Goal: Task Accomplishment & Management: Manage account settings

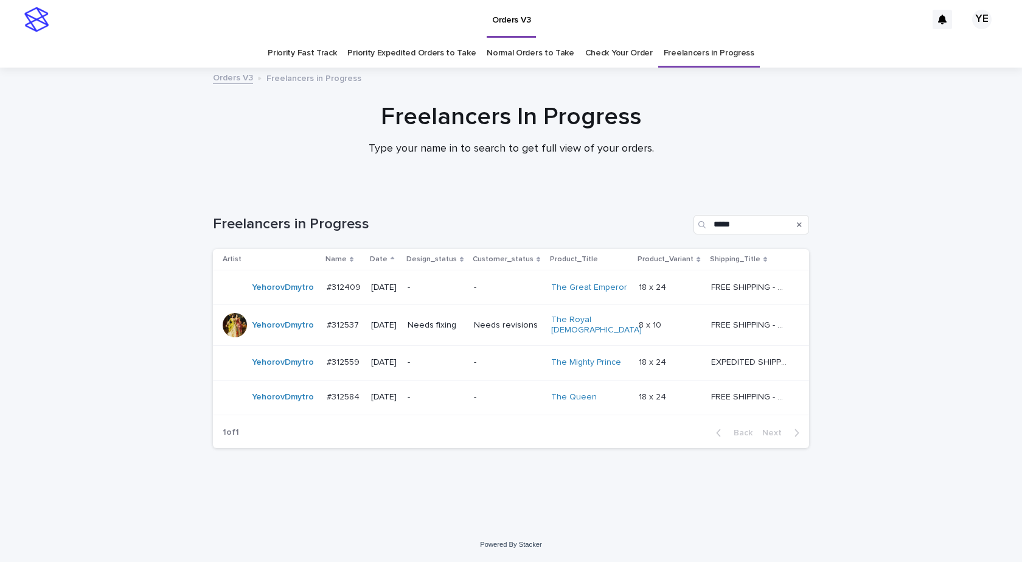
click at [143, 333] on div "Loading... Saving… Loading... Saving… Freelancers in Progress ***** Artist Name…" at bounding box center [511, 358] width 1022 height 336
click at [274, 372] on td "YehorovDmytro" at bounding box center [267, 362] width 109 height 35
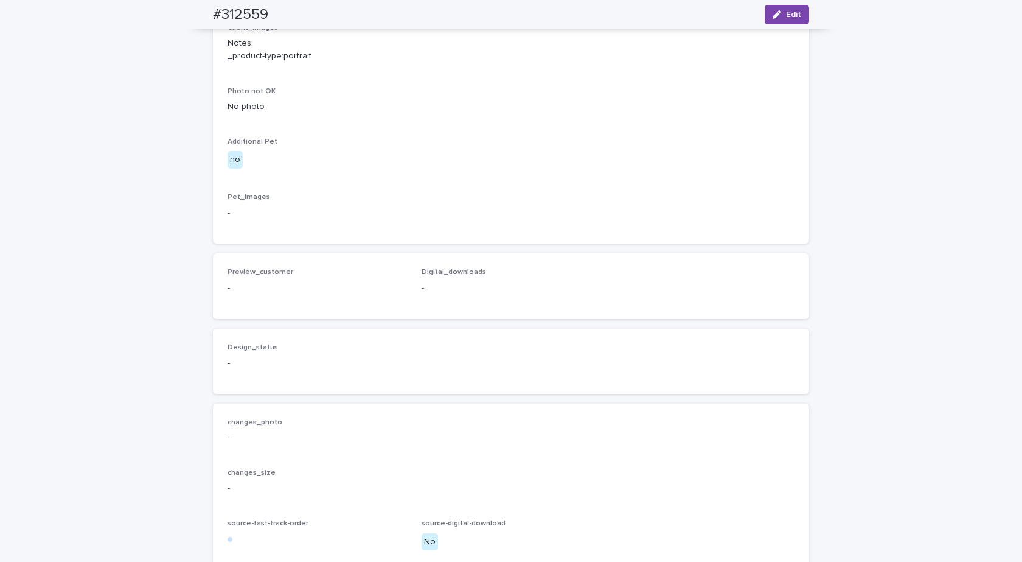
scroll to position [663, 0]
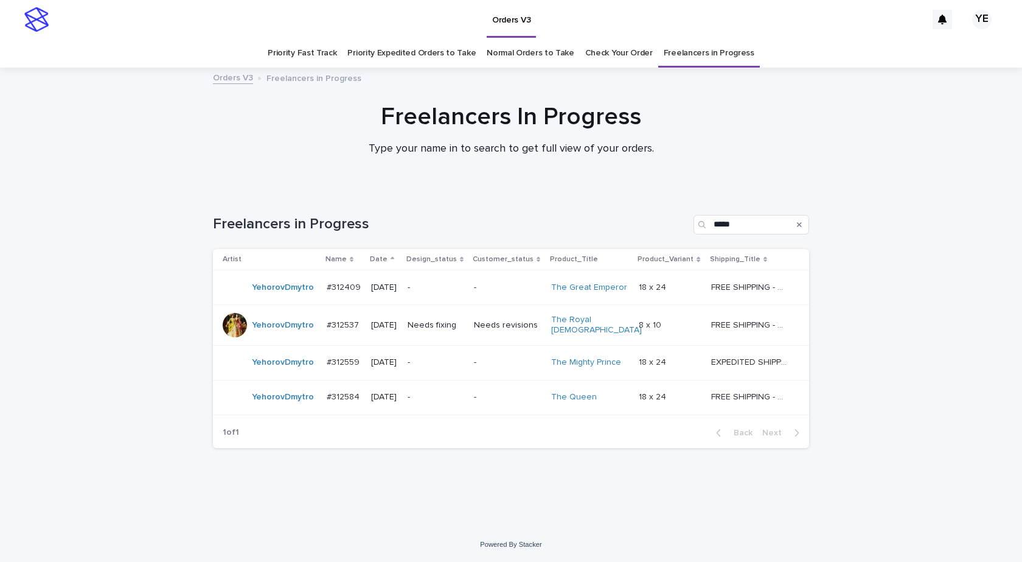
click at [276, 402] on div "YehorovDmytro" at bounding box center [270, 397] width 94 height 24
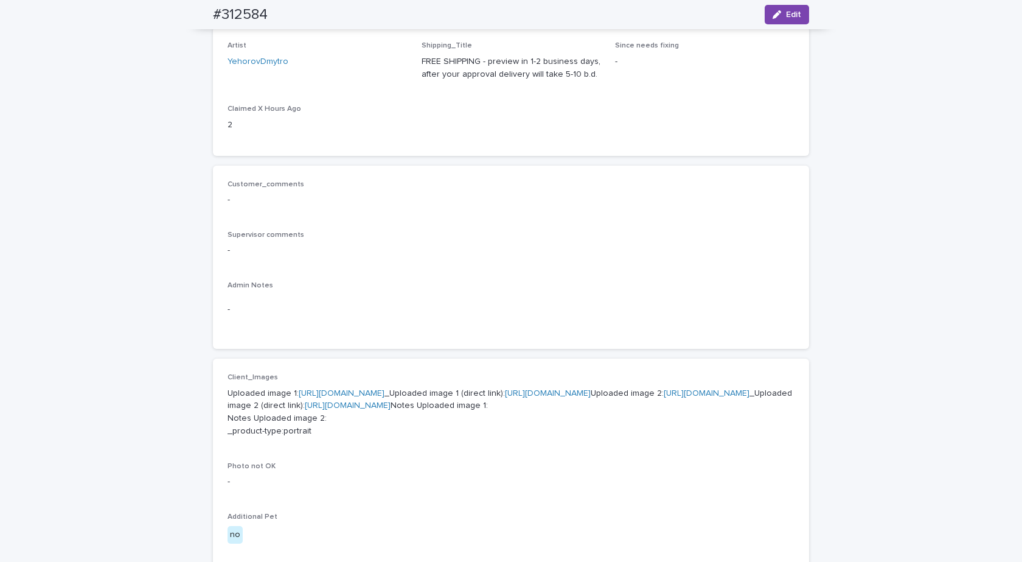
scroll to position [304, 0]
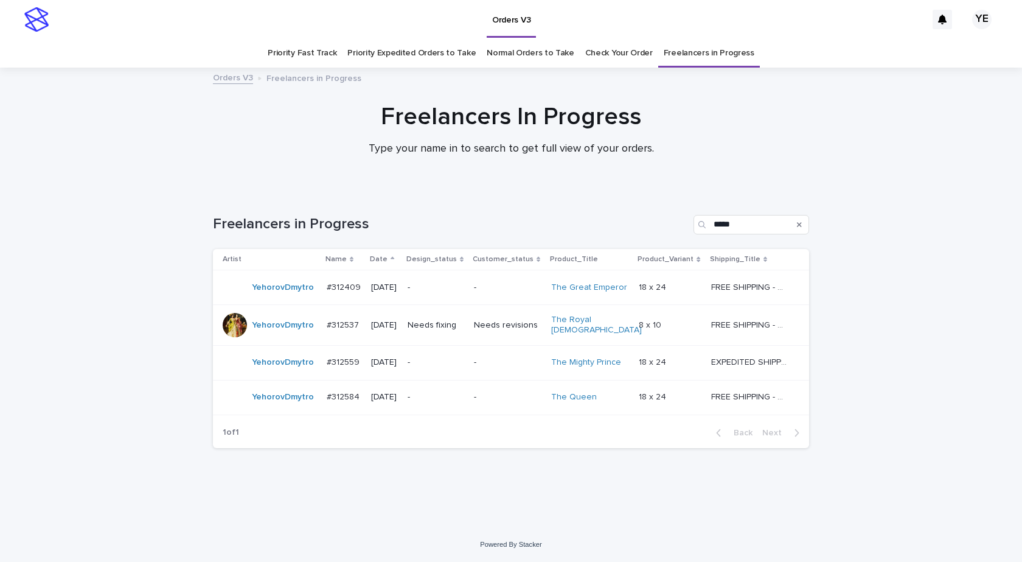
click at [277, 297] on div "YehorovDmytro" at bounding box center [283, 287] width 62 height 20
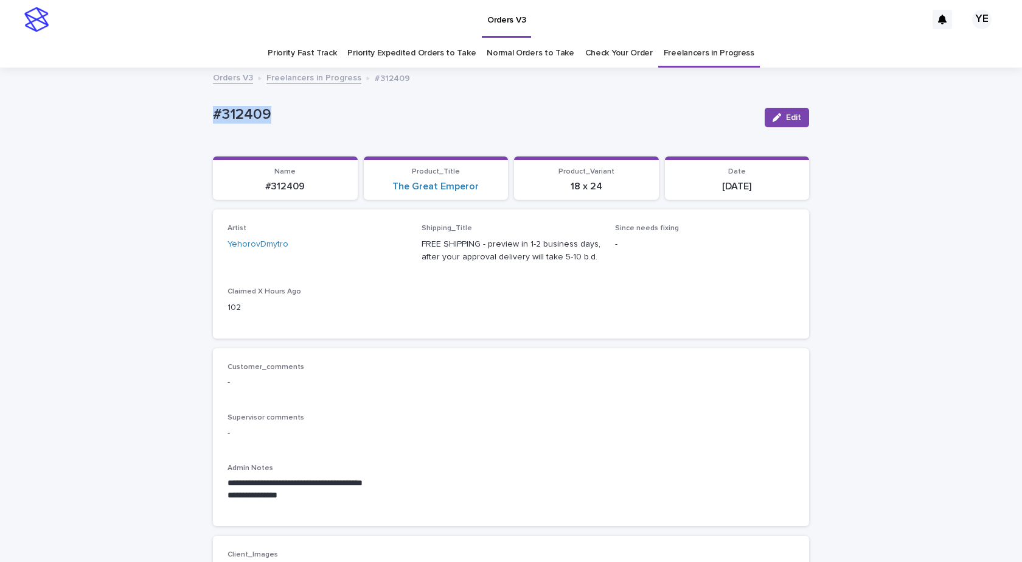
drag, startPoint x: 221, startPoint y: 115, endPoint x: 113, endPoint y: 136, distance: 110.9
copy p "#312409"
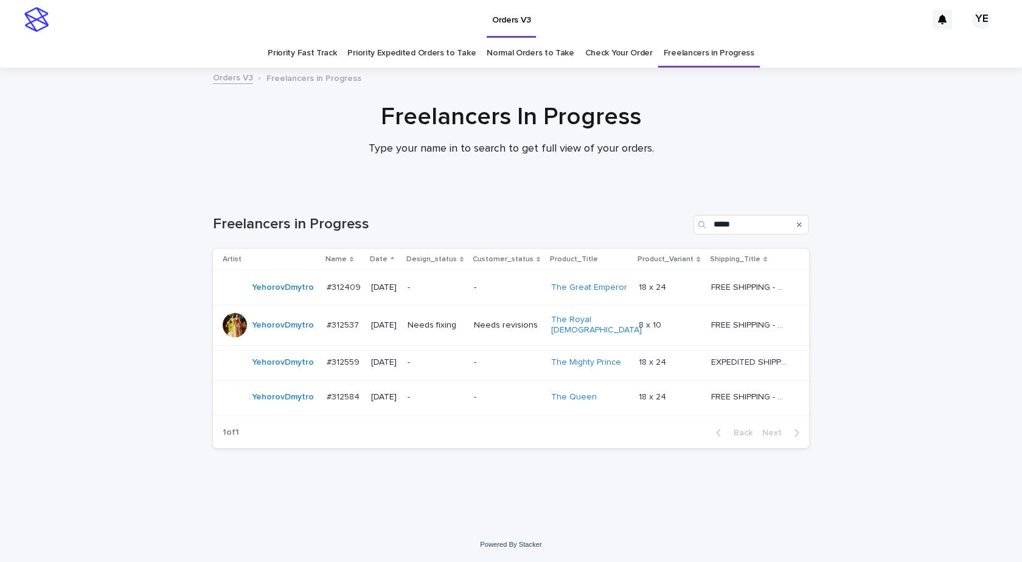
click at [268, 298] on div "YehorovDmytro" at bounding box center [270, 287] width 94 height 24
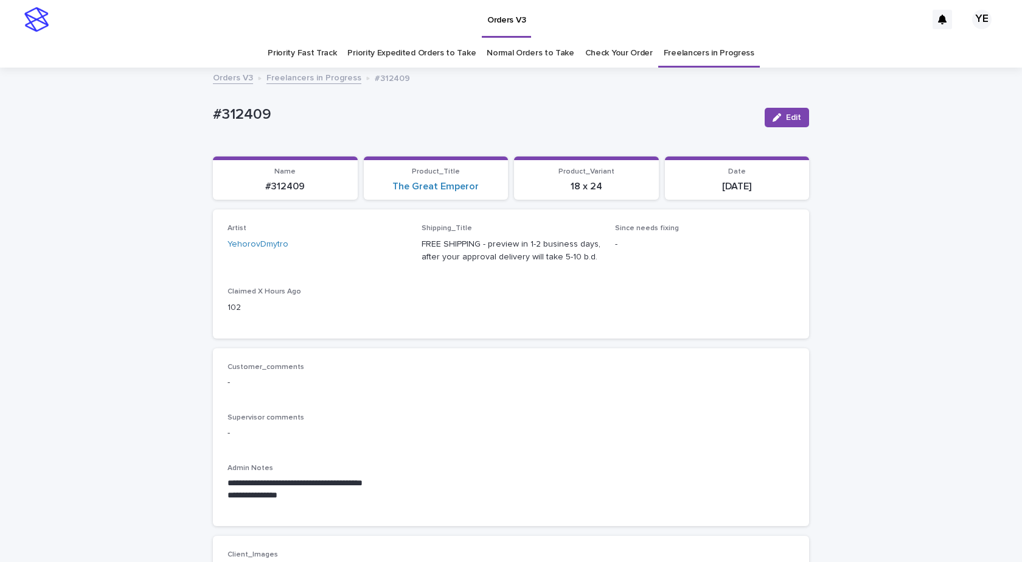
scroll to position [39, 0]
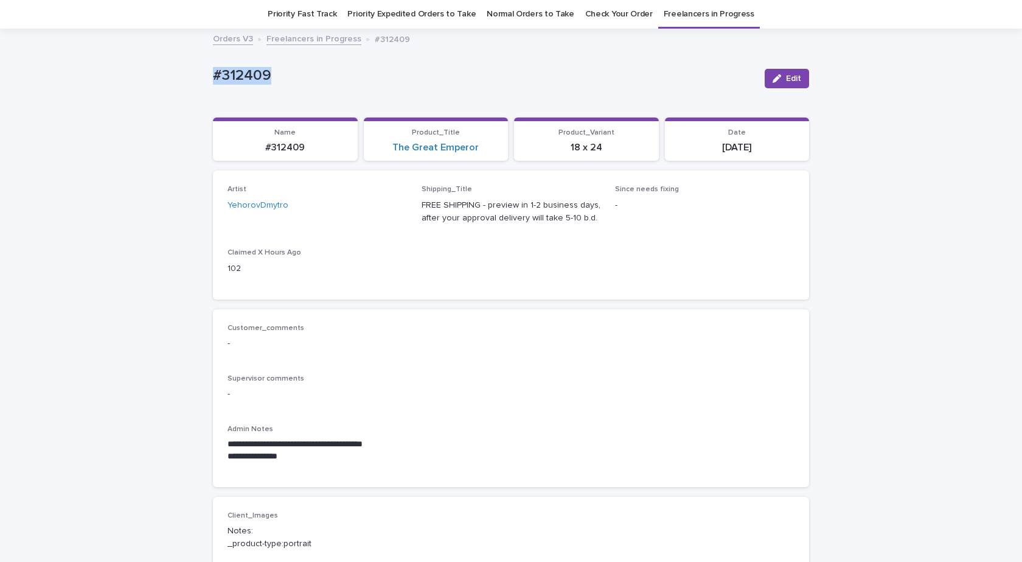
drag, startPoint x: 277, startPoint y: 78, endPoint x: 165, endPoint y: 86, distance: 112.8
copy p "#312409"
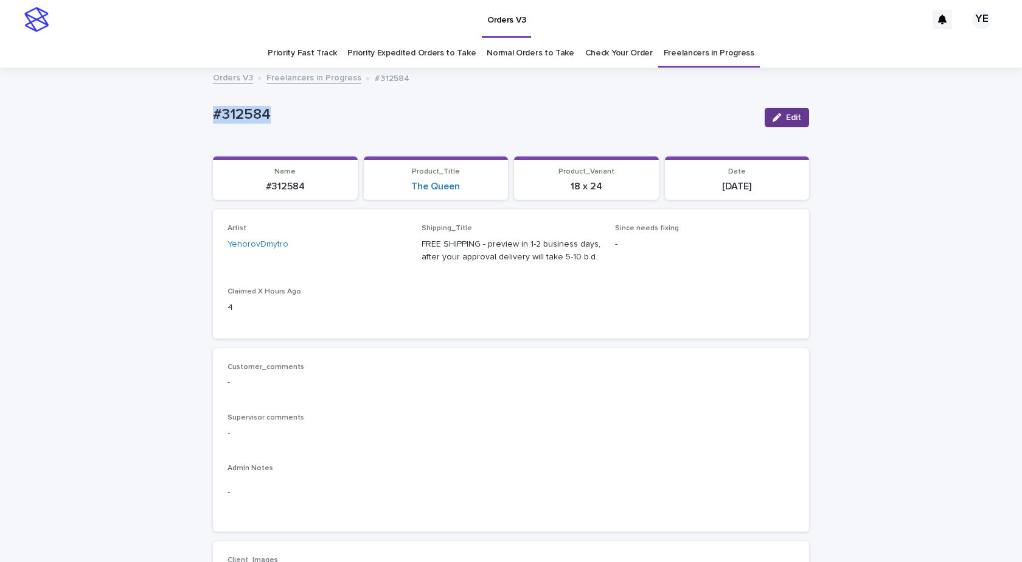
click at [792, 110] on button "Edit" at bounding box center [787, 117] width 44 height 19
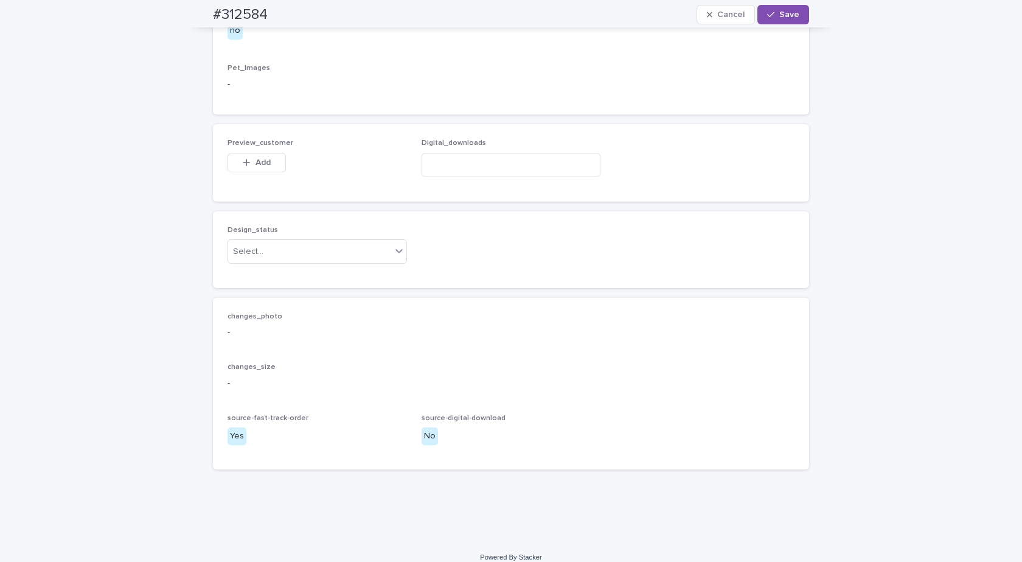
scroll to position [730, 0]
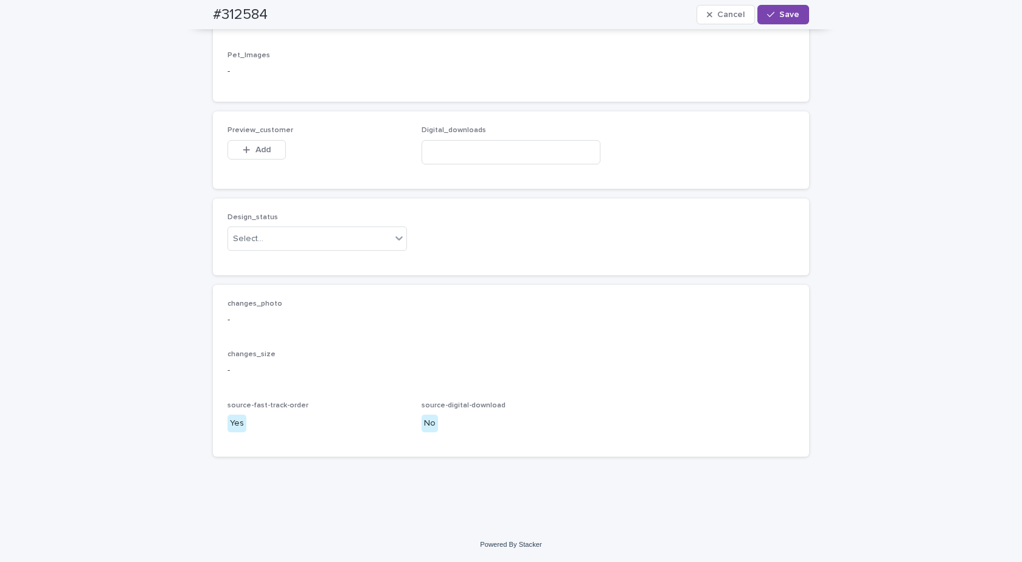
click at [295, 275] on div "Design_status Select..." at bounding box center [511, 236] width 596 height 77
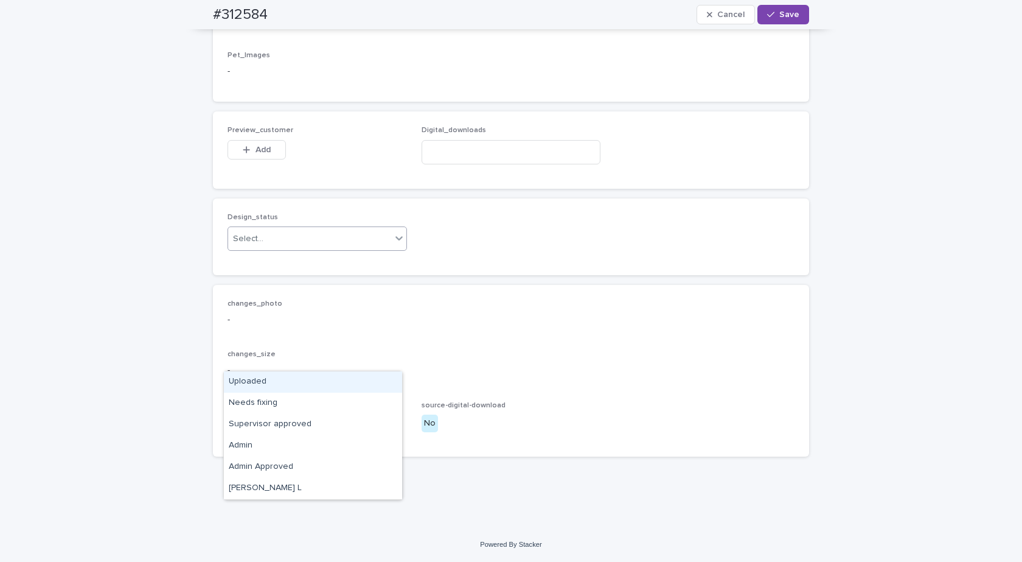
click at [281, 249] on div "Select..." at bounding box center [309, 239] width 163 height 20
click at [244, 383] on div "Uploaded" at bounding box center [313, 381] width 178 height 21
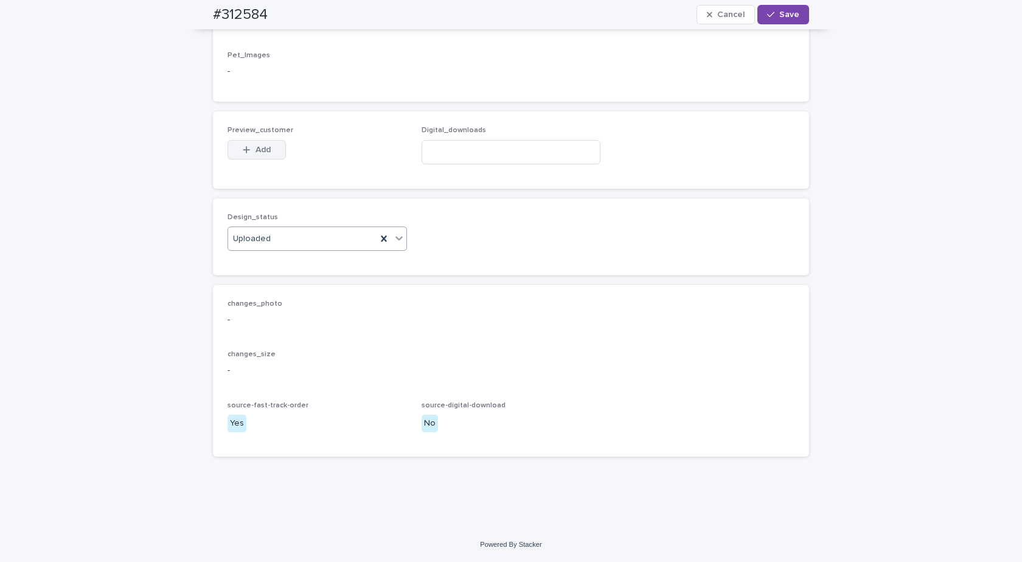
click at [243, 159] on button "Add" at bounding box center [257, 149] width 58 height 19
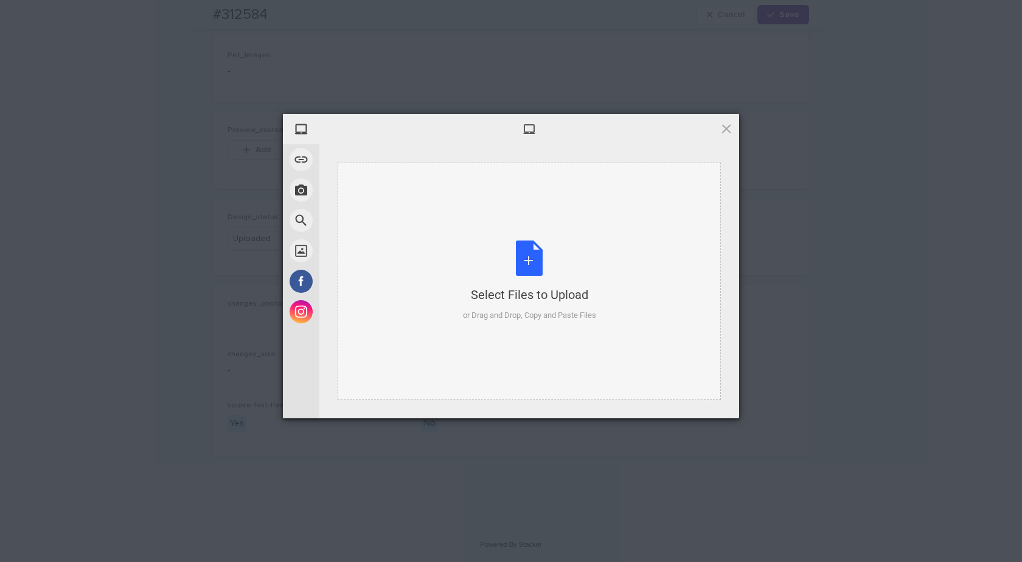
click at [521, 282] on div "Select Files to Upload or Drag and Drop, Copy and Paste Files" at bounding box center [529, 280] width 133 height 81
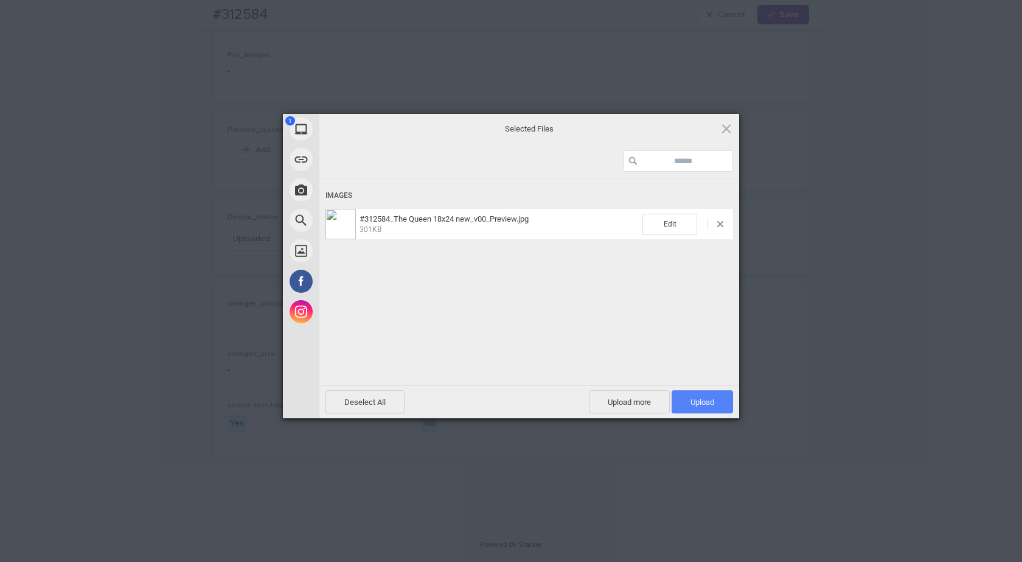
click at [720, 406] on span "Upload 1" at bounding box center [702, 401] width 61 height 23
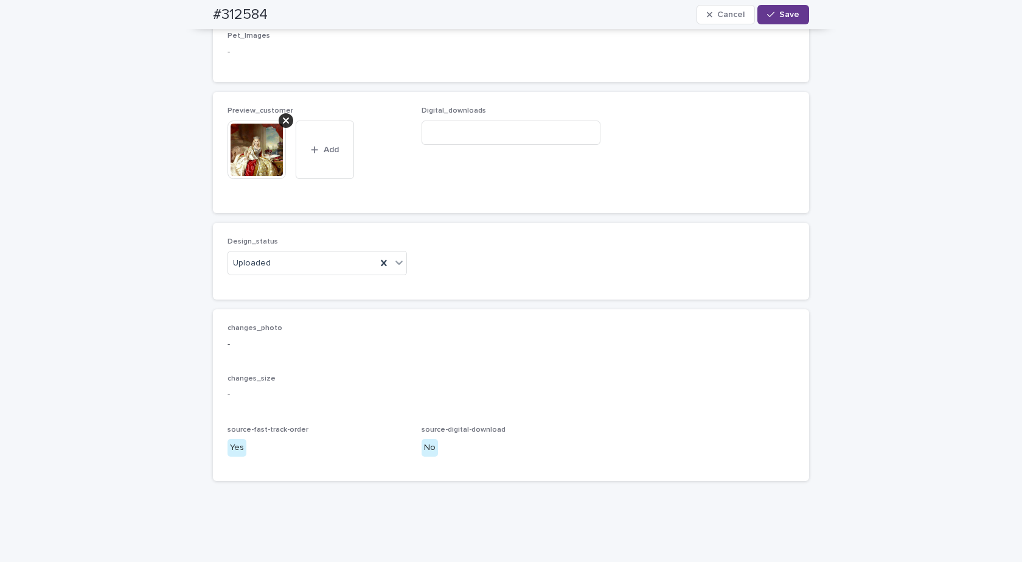
click at [772, 10] on button "Save" at bounding box center [784, 14] width 52 height 19
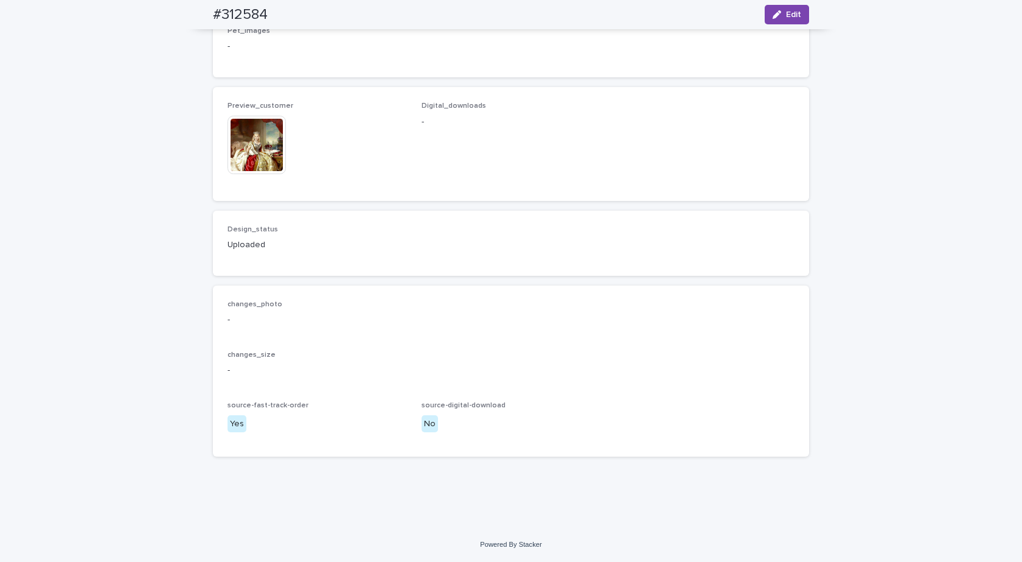
click at [243, 174] on img at bounding box center [257, 145] width 58 height 58
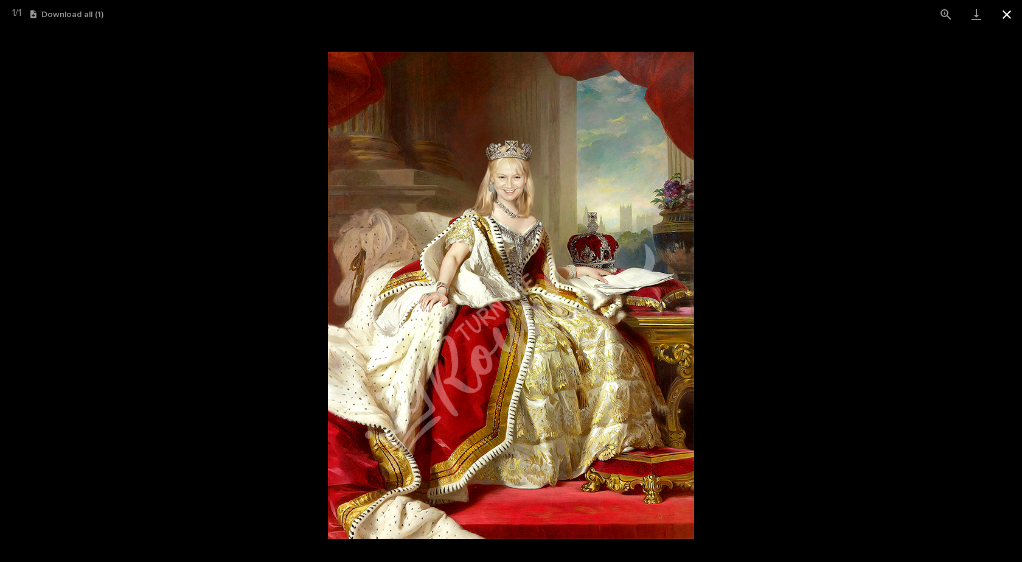
click at [1011, 15] on button "Close gallery" at bounding box center [1007, 14] width 30 height 29
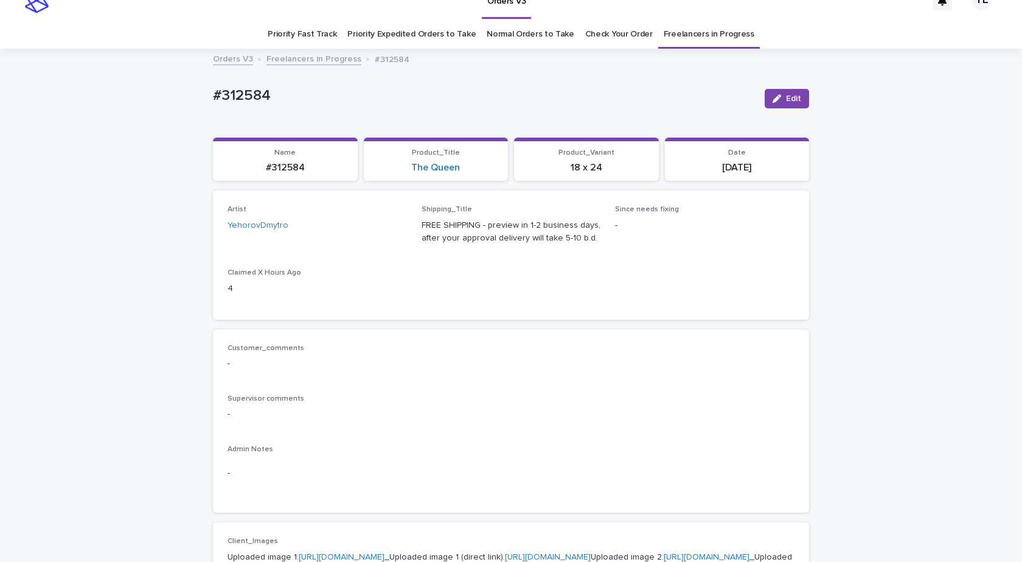
scroll to position [0, 0]
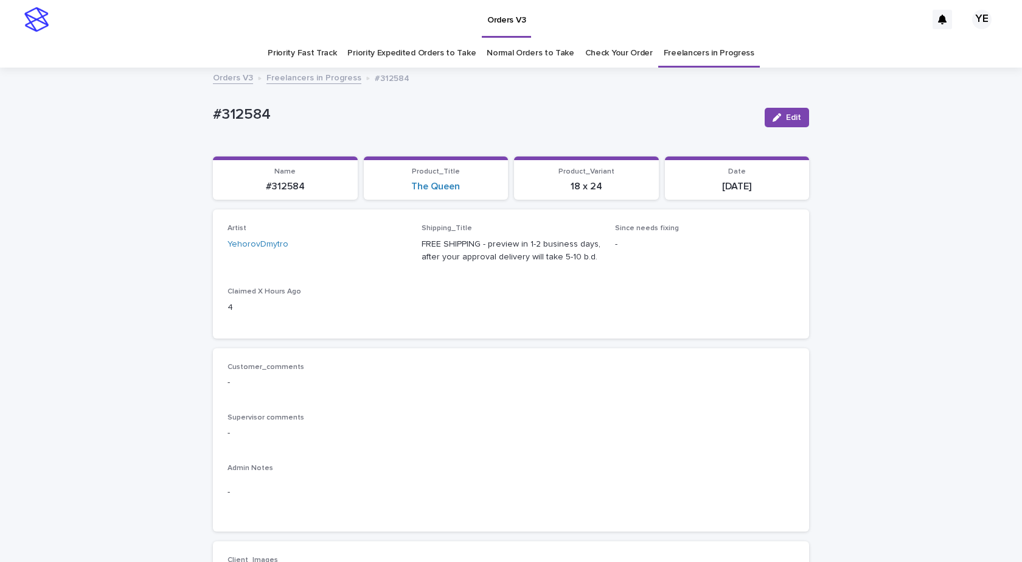
click at [290, 72] on link "Freelancers in Progress" at bounding box center [314, 77] width 95 height 14
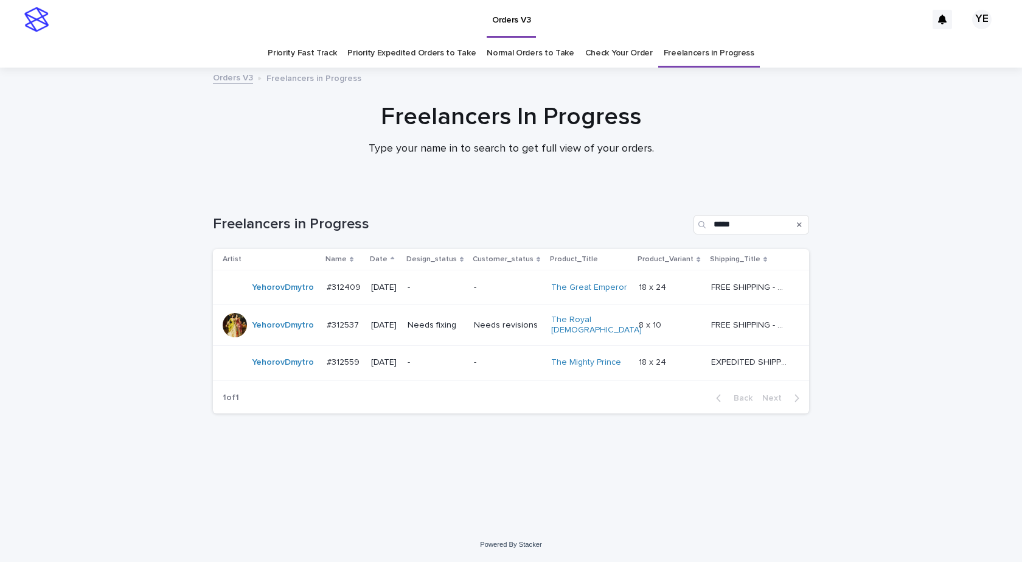
click at [291, 332] on div "YehorovDmytro" at bounding box center [283, 325] width 62 height 20
click at [283, 302] on td "YehorovDmytro" at bounding box center [267, 287] width 109 height 35
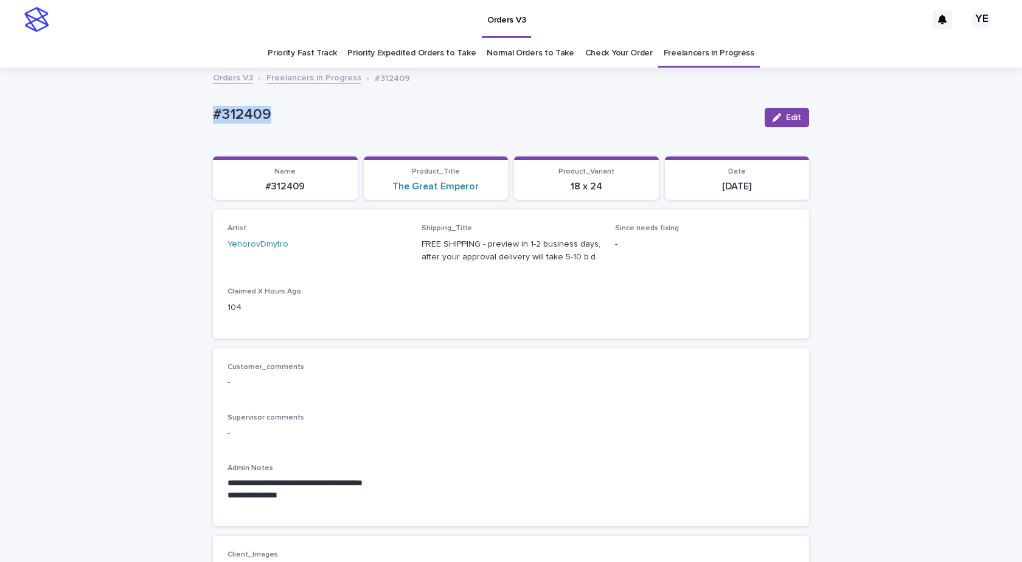
drag, startPoint x: 285, startPoint y: 113, endPoint x: 67, endPoint y: 130, distance: 219.2
copy p "#312409"
click at [781, 113] on button "Edit" at bounding box center [787, 117] width 44 height 19
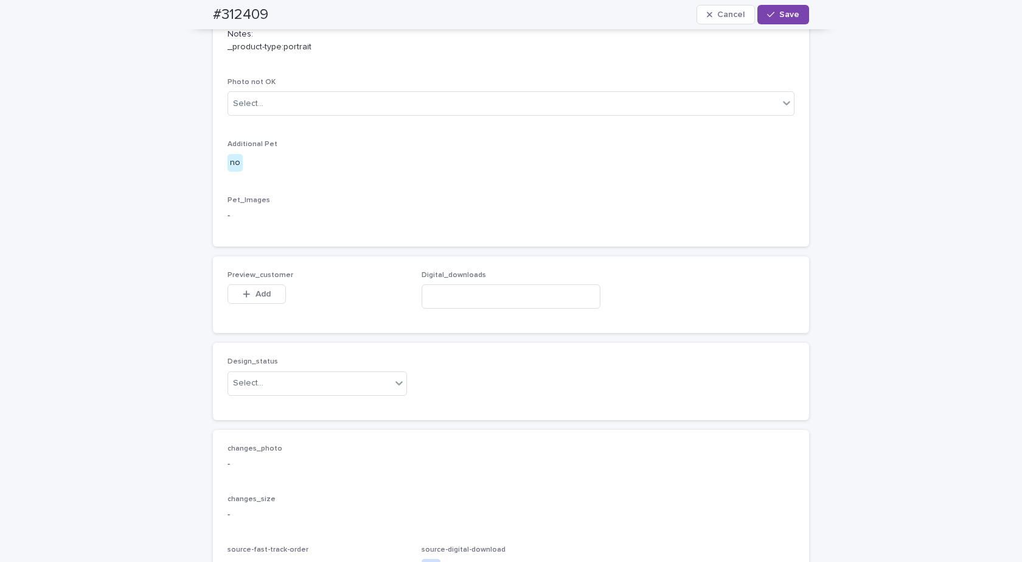
scroll to position [608, 0]
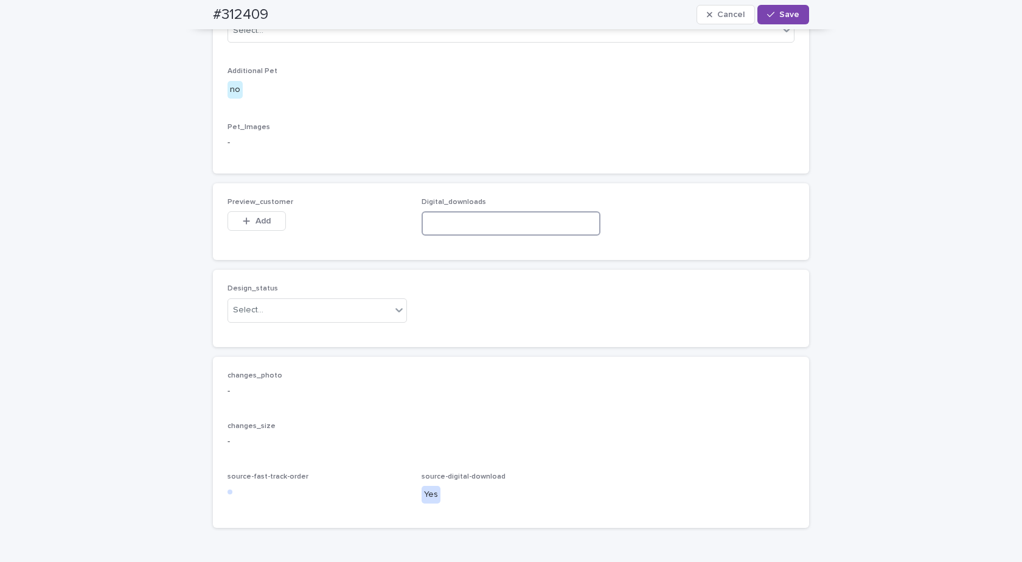
click at [470, 225] on input at bounding box center [511, 223] width 179 height 24
paste input "**********"
type input "**********"
click at [311, 325] on div "Design_status Select..." at bounding box center [317, 307] width 179 height 47
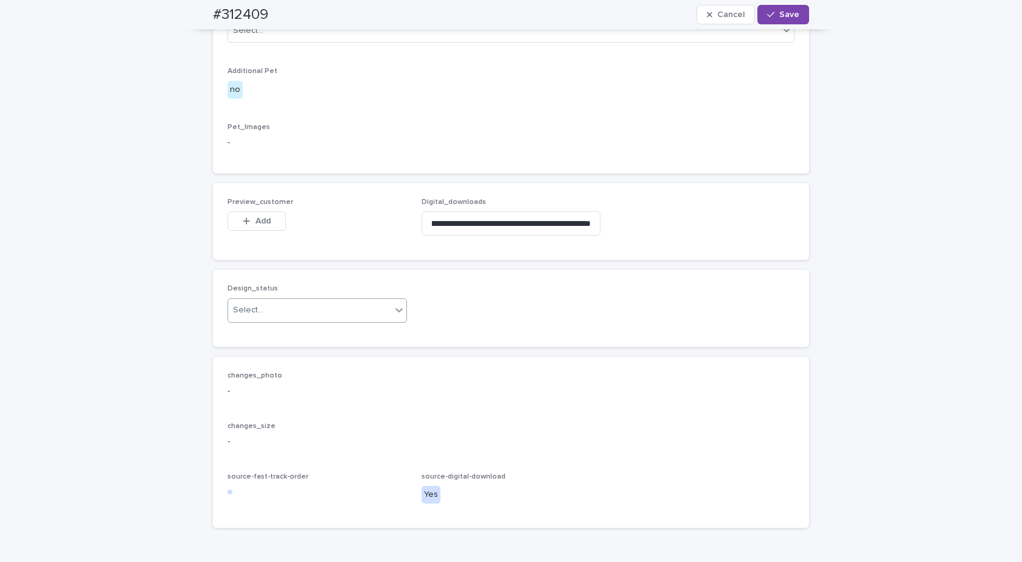
scroll to position [0, 0]
click at [287, 316] on div "Select..." at bounding box center [309, 310] width 163 height 20
click at [240, 331] on div "Uploaded" at bounding box center [313, 333] width 178 height 21
click at [256, 218] on span "Add" at bounding box center [263, 221] width 15 height 9
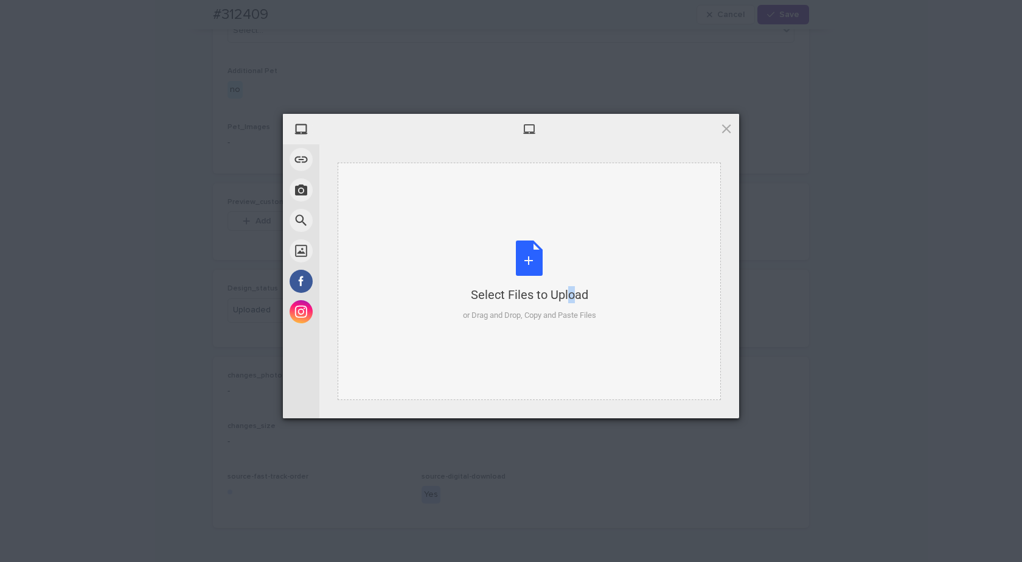
click at [539, 245] on div "Select Files to Upload or Drag and Drop, Copy and Paste Files" at bounding box center [529, 280] width 133 height 81
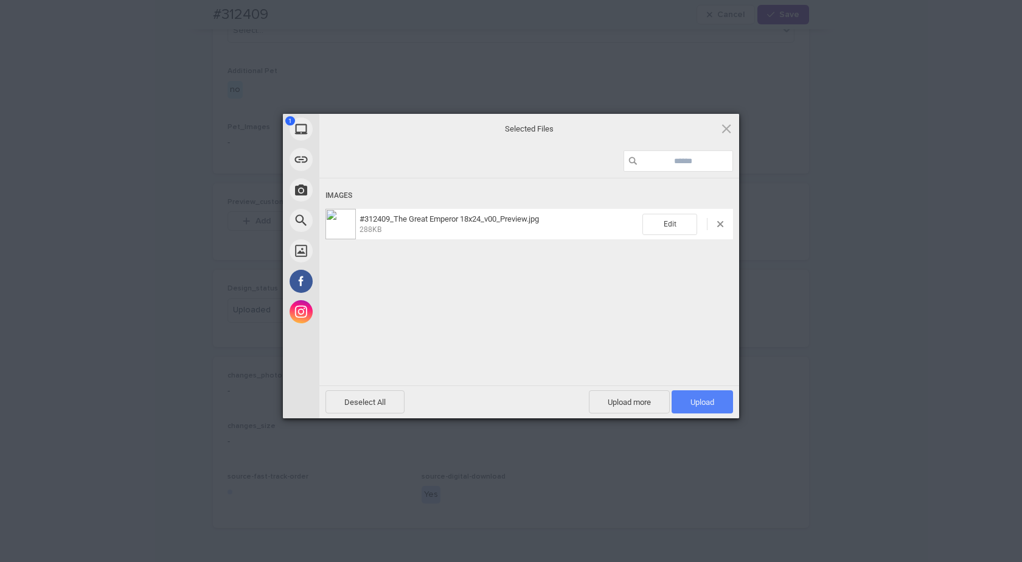
click at [722, 400] on span "Upload 1" at bounding box center [702, 401] width 61 height 23
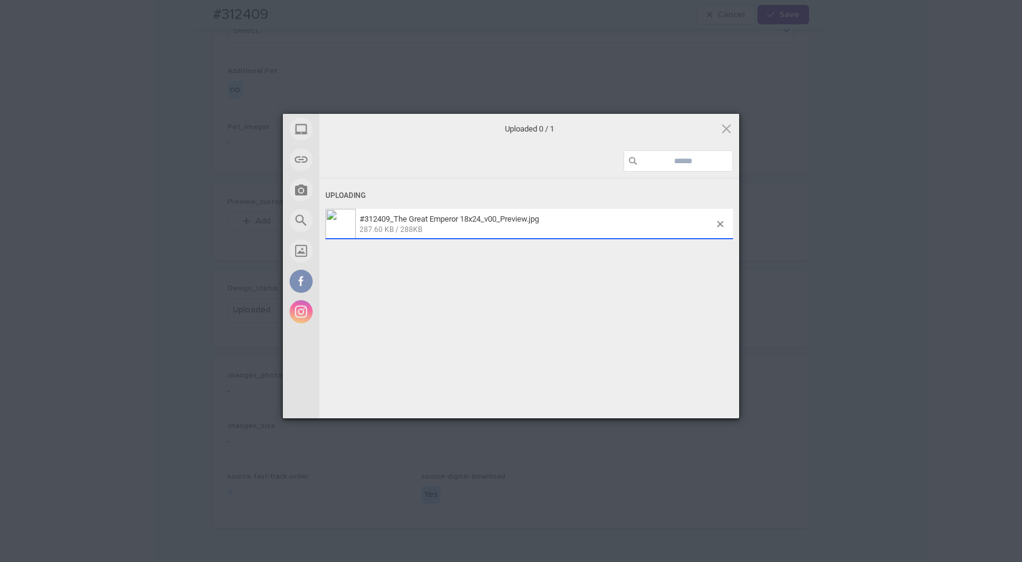
scroll to position [630, 0]
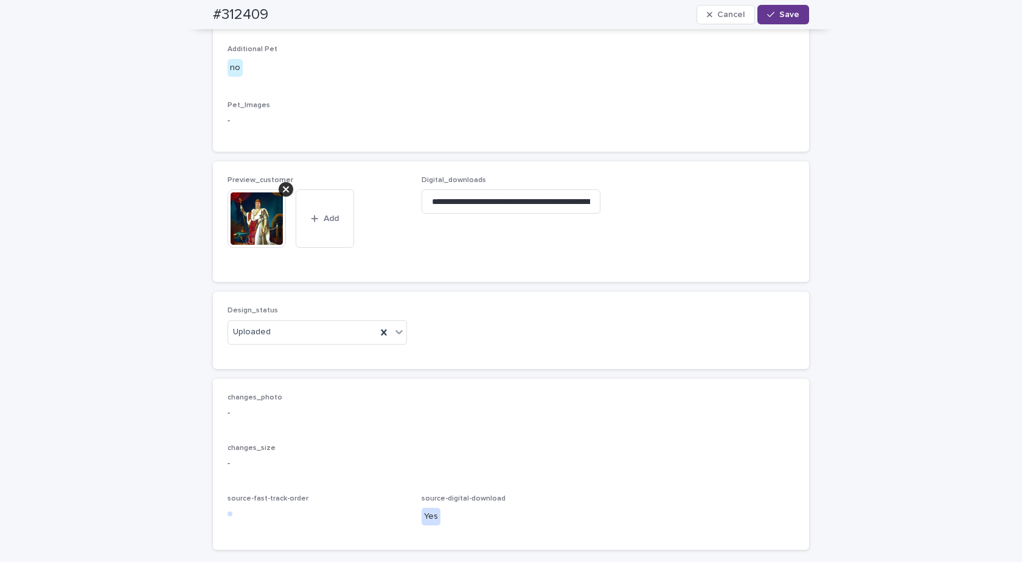
click at [779, 12] on span "Save" at bounding box center [789, 14] width 20 height 9
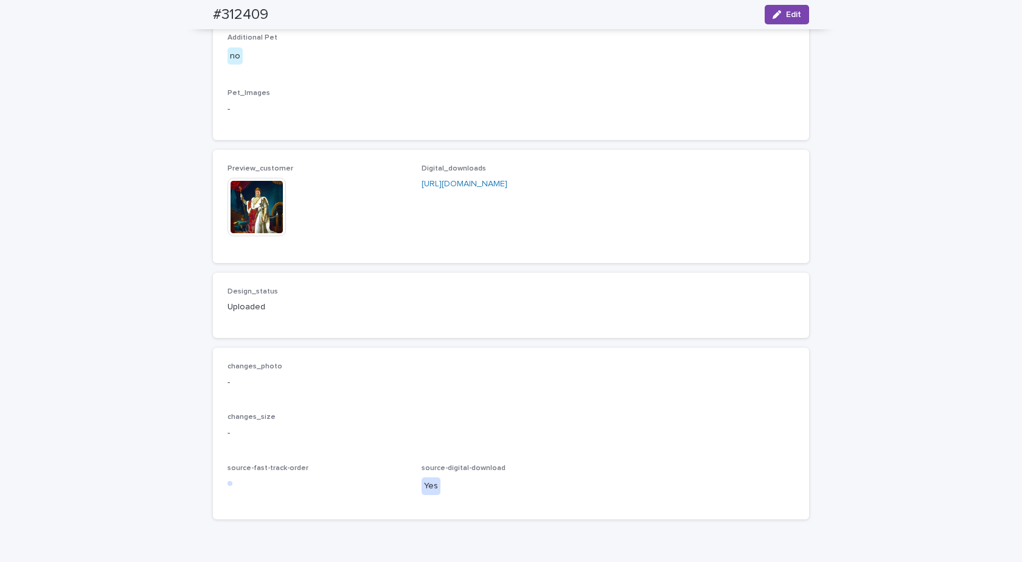
scroll to position [615, 0]
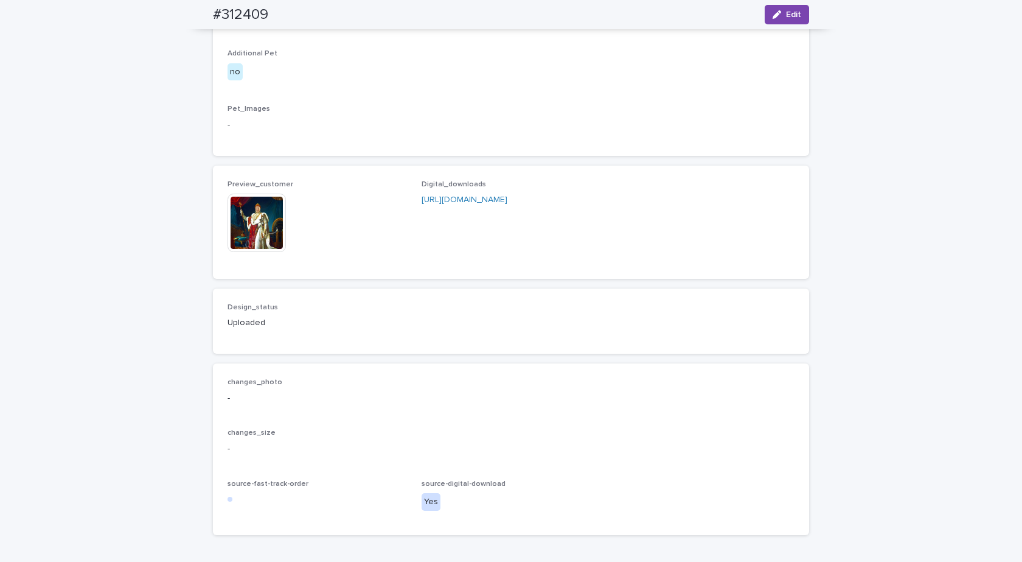
click at [243, 210] on img at bounding box center [257, 222] width 58 height 58
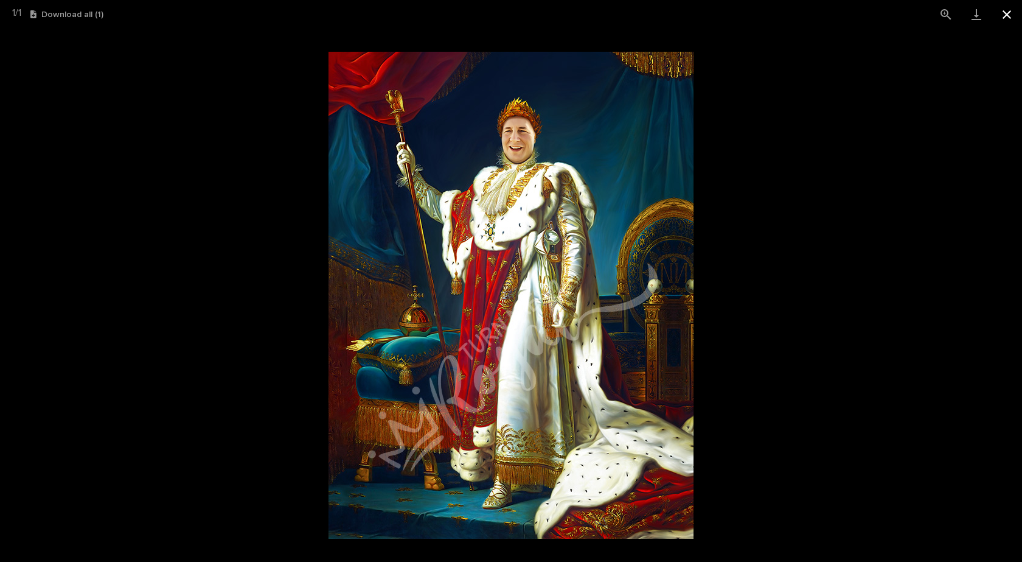
click at [1013, 10] on button "Close gallery" at bounding box center [1007, 14] width 30 height 29
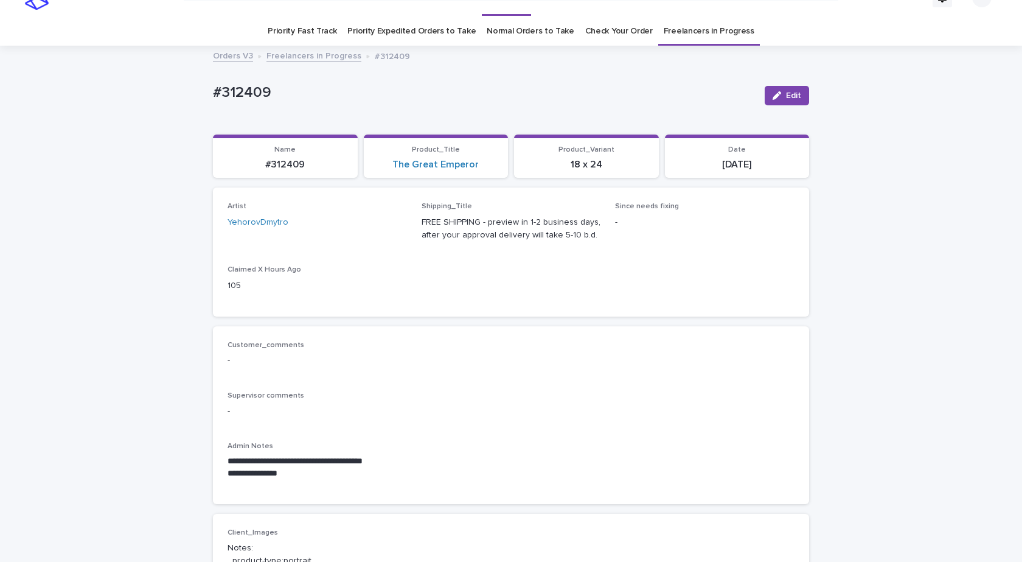
scroll to position [0, 0]
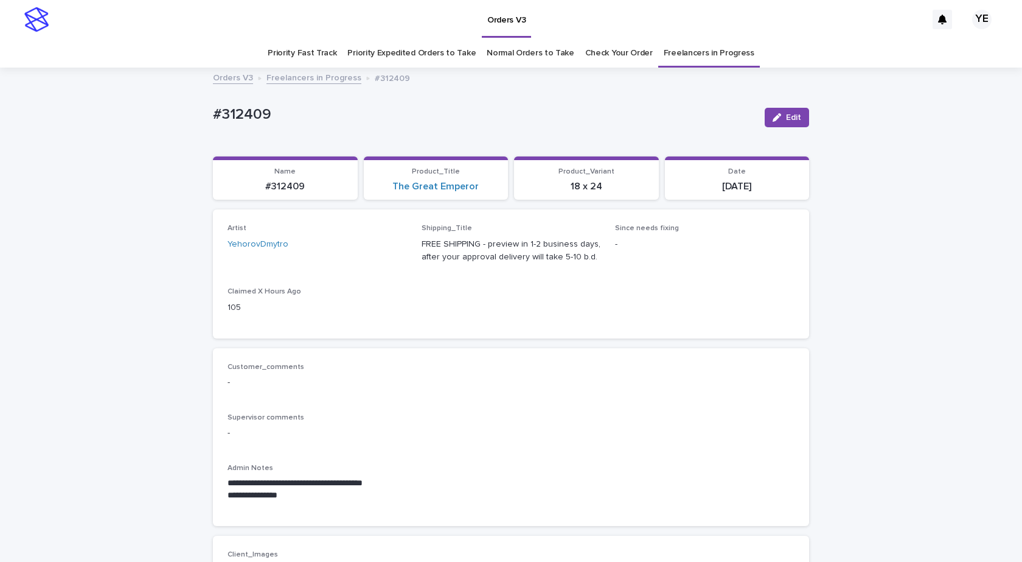
click at [311, 80] on link "Freelancers in Progress" at bounding box center [314, 77] width 95 height 14
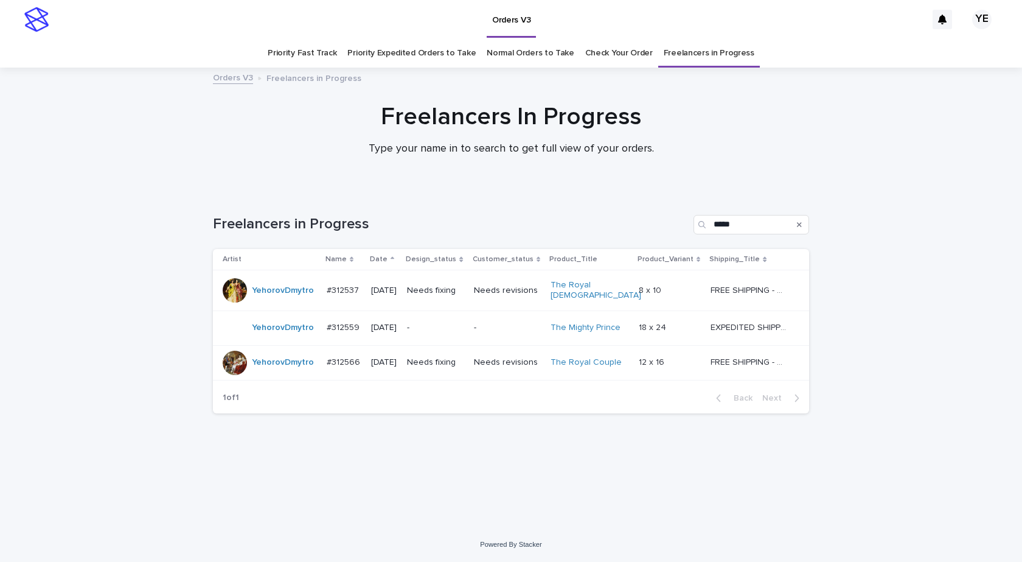
click at [305, 369] on div "YehorovDmytro" at bounding box center [270, 362] width 94 height 24
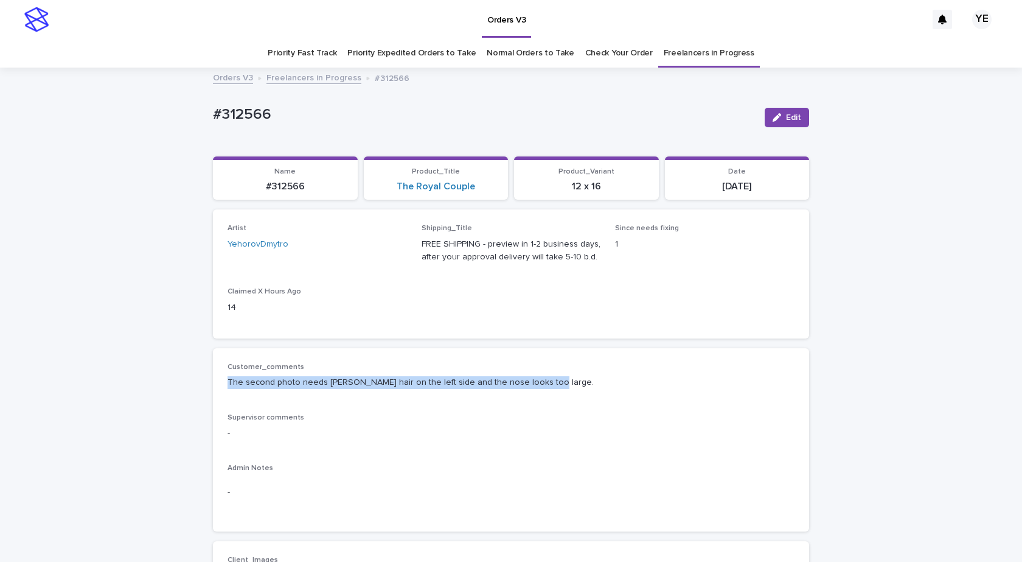
drag, startPoint x: 368, startPoint y: 380, endPoint x: 161, endPoint y: 385, distance: 207.5
copy p "The second photo needs fuller hair on the left side and the nose looks too larg…"
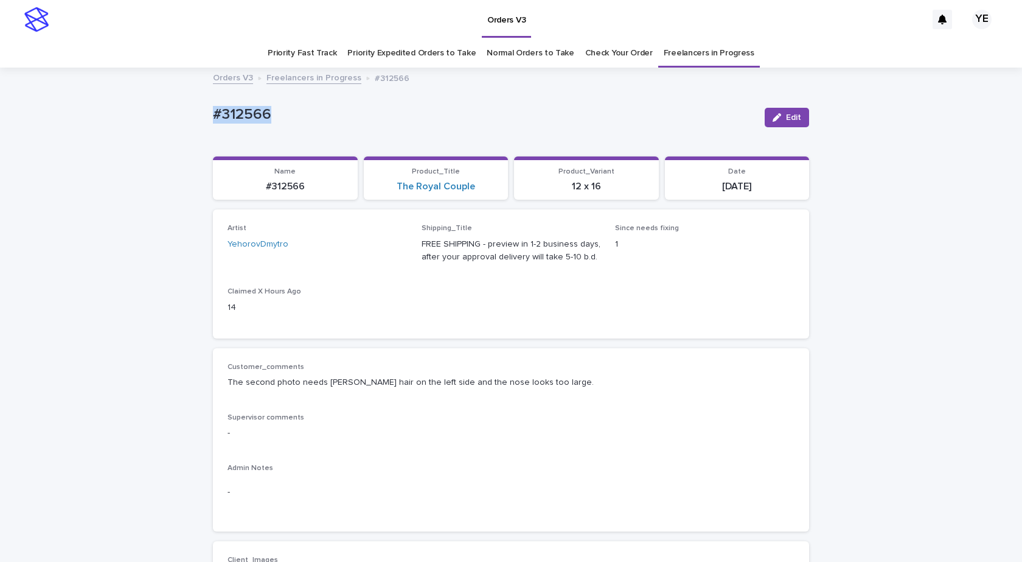
drag, startPoint x: 229, startPoint y: 108, endPoint x: 136, endPoint y: 110, distance: 93.7
copy p "#312566"
click at [778, 121] on div "button" at bounding box center [779, 117] width 13 height 9
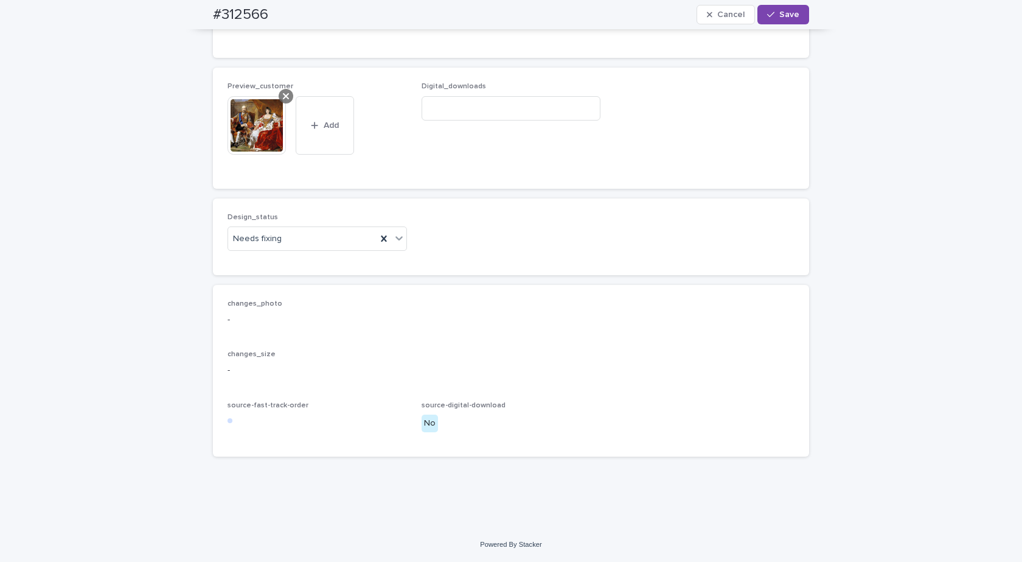
click at [281, 90] on div at bounding box center [286, 96] width 15 height 15
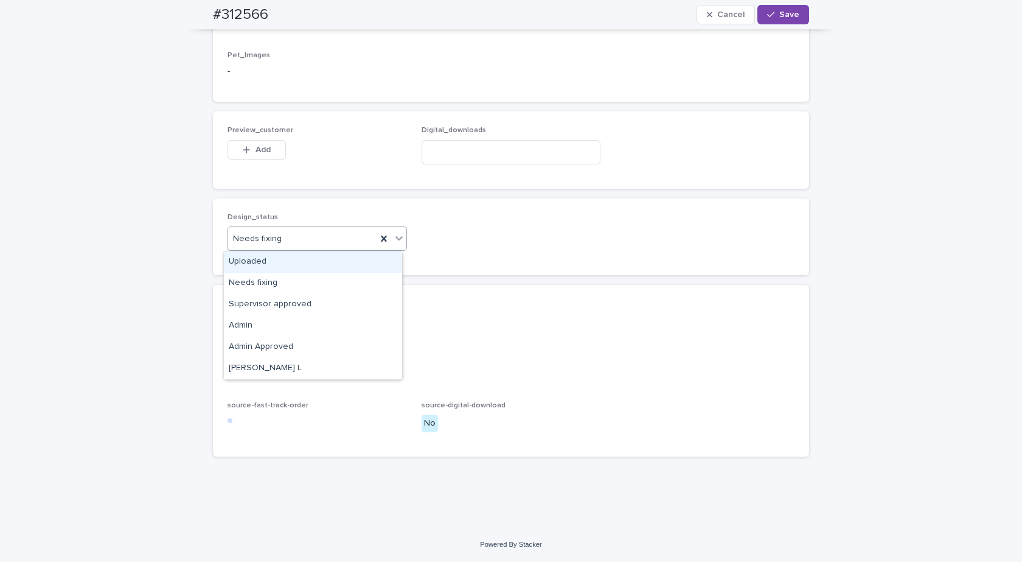
click at [289, 239] on div "Needs fixing" at bounding box center [302, 239] width 148 height 20
click at [246, 261] on div "Uploaded" at bounding box center [313, 261] width 178 height 21
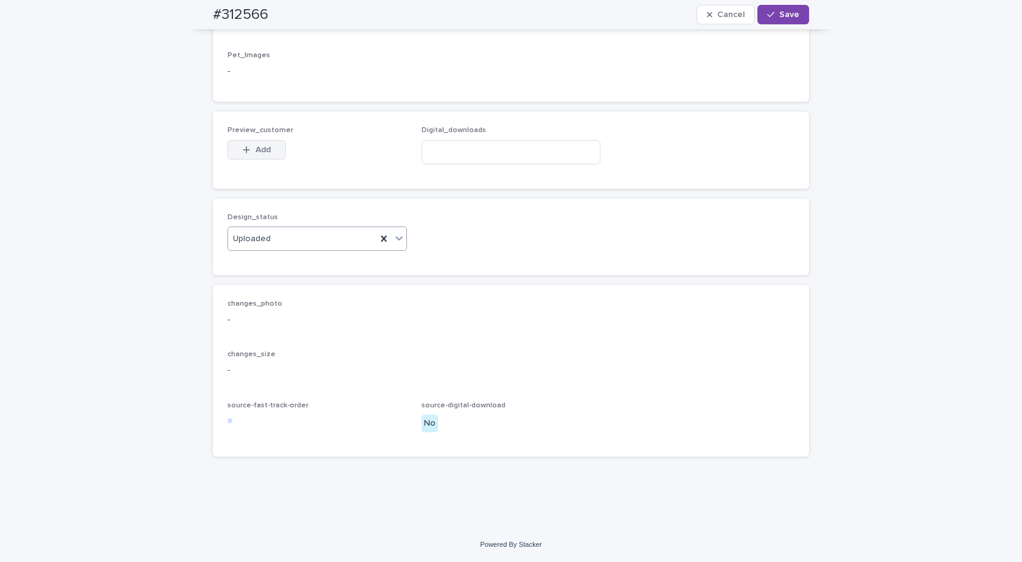
click at [265, 144] on button "Add" at bounding box center [257, 149] width 58 height 19
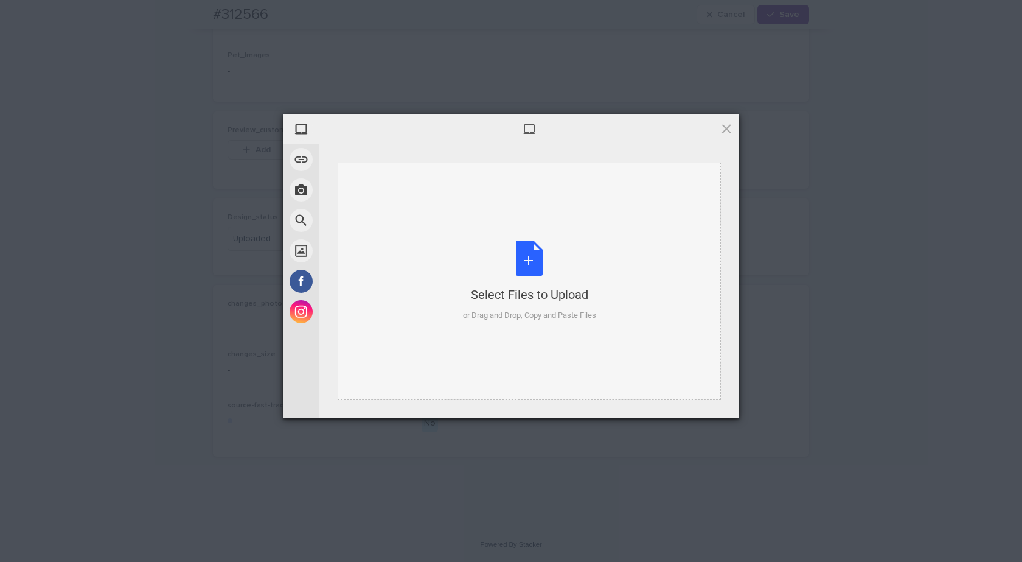
click at [537, 256] on div "Select Files to Upload or Drag and Drop, Copy and Paste Files" at bounding box center [529, 280] width 133 height 81
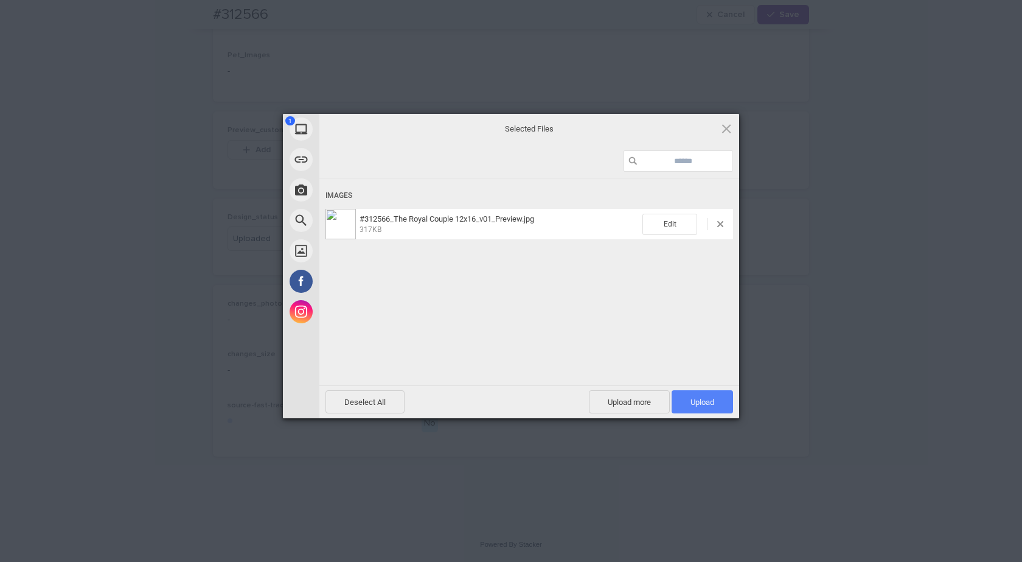
click at [698, 391] on span "Upload 1" at bounding box center [702, 401] width 61 height 23
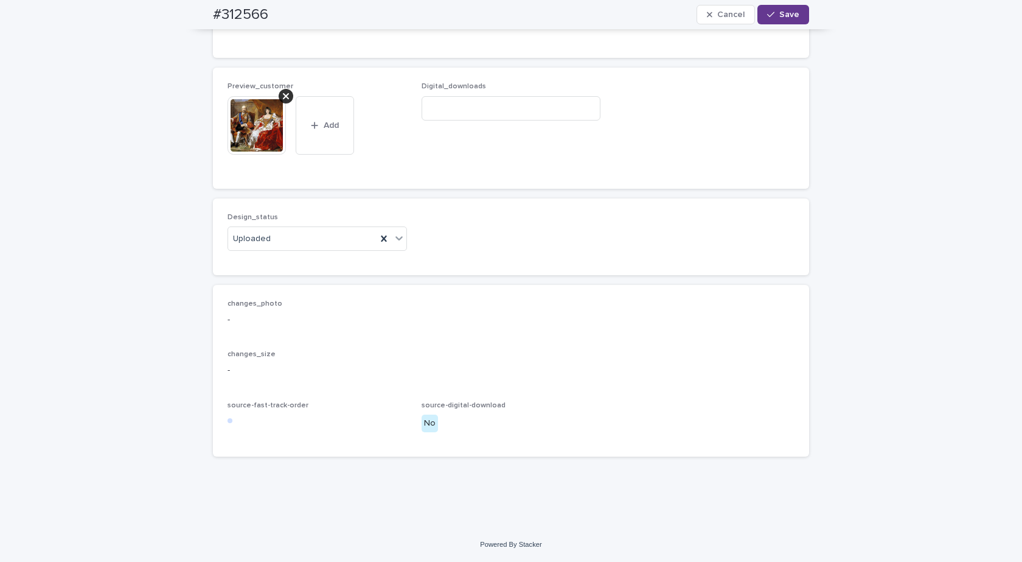
click at [792, 9] on button "Save" at bounding box center [784, 14] width 52 height 19
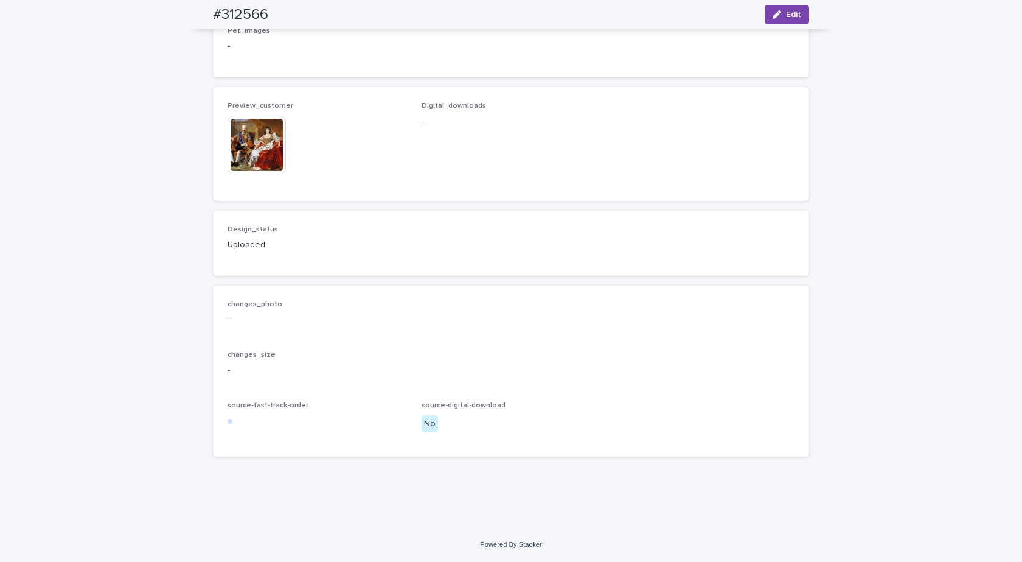
click at [250, 163] on img at bounding box center [257, 145] width 58 height 58
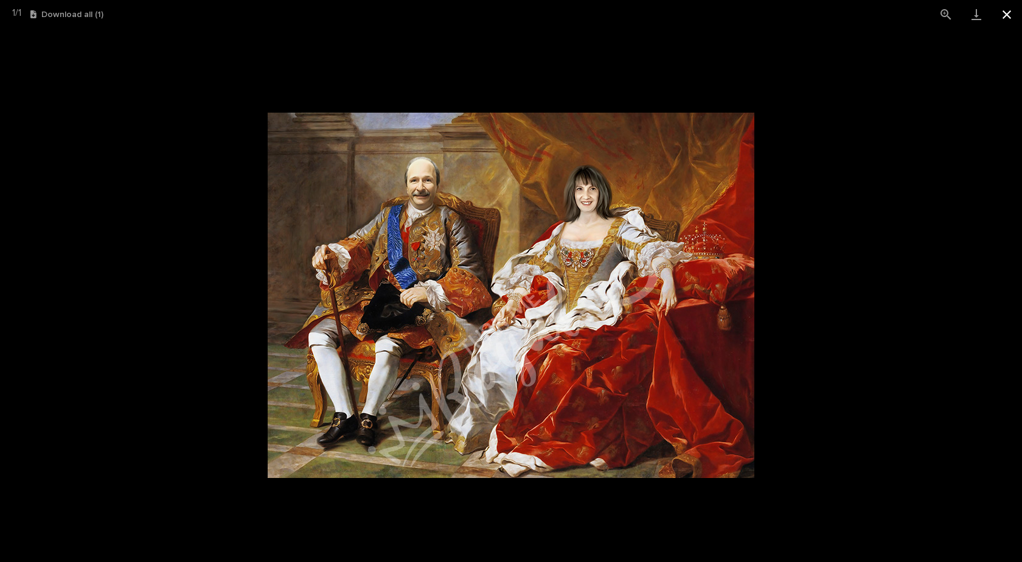
click at [1014, 11] on button "Close gallery" at bounding box center [1007, 14] width 30 height 29
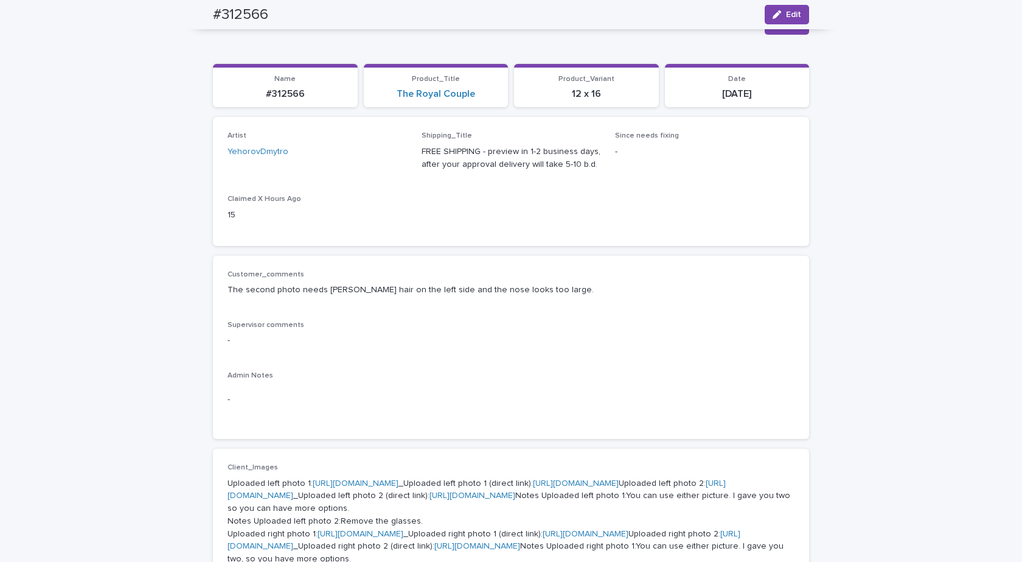
scroll to position [0, 0]
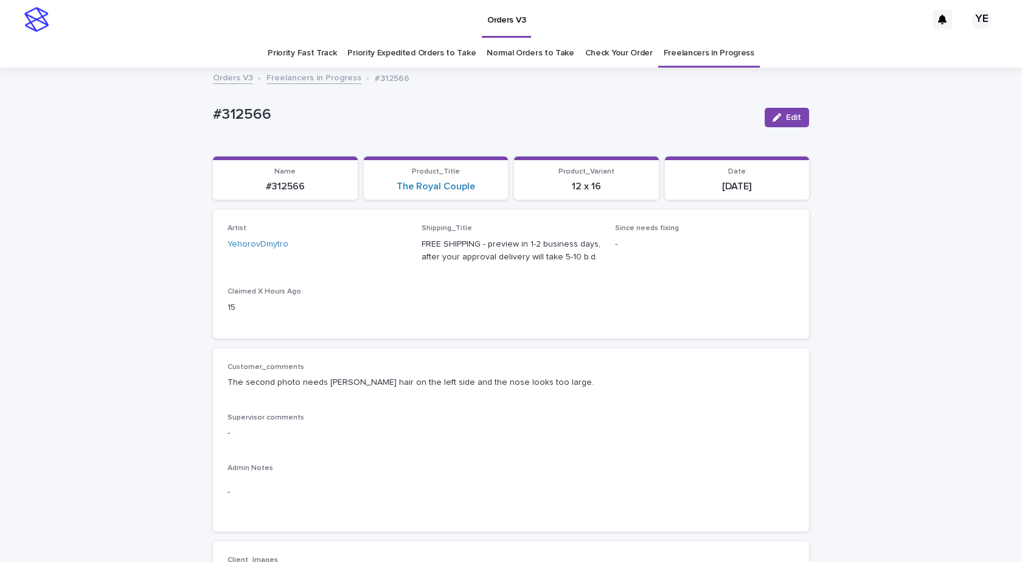
click at [295, 75] on link "Freelancers in Progress" at bounding box center [314, 77] width 95 height 14
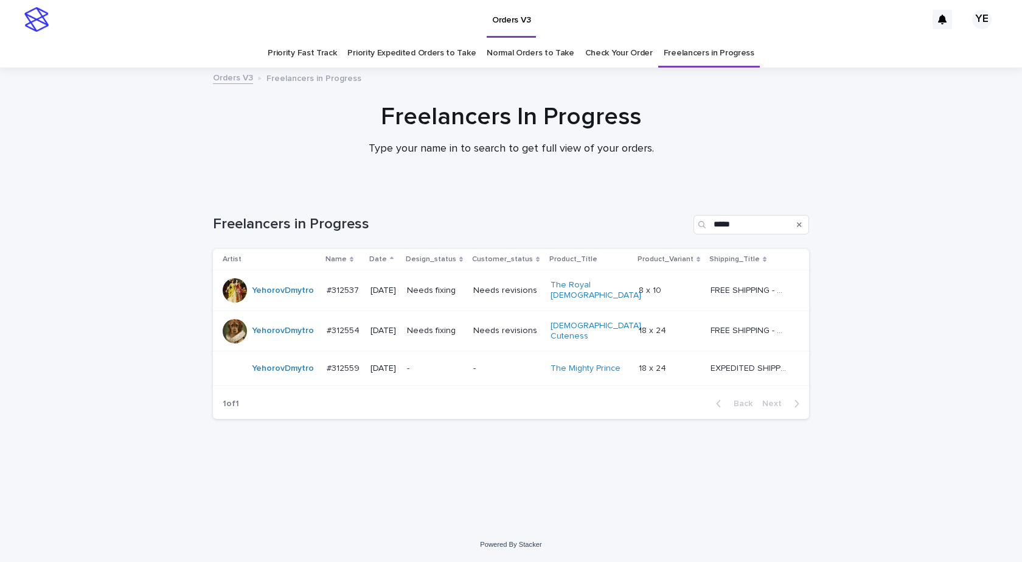
click at [273, 329] on div "YehorovDmytro" at bounding box center [283, 331] width 62 height 20
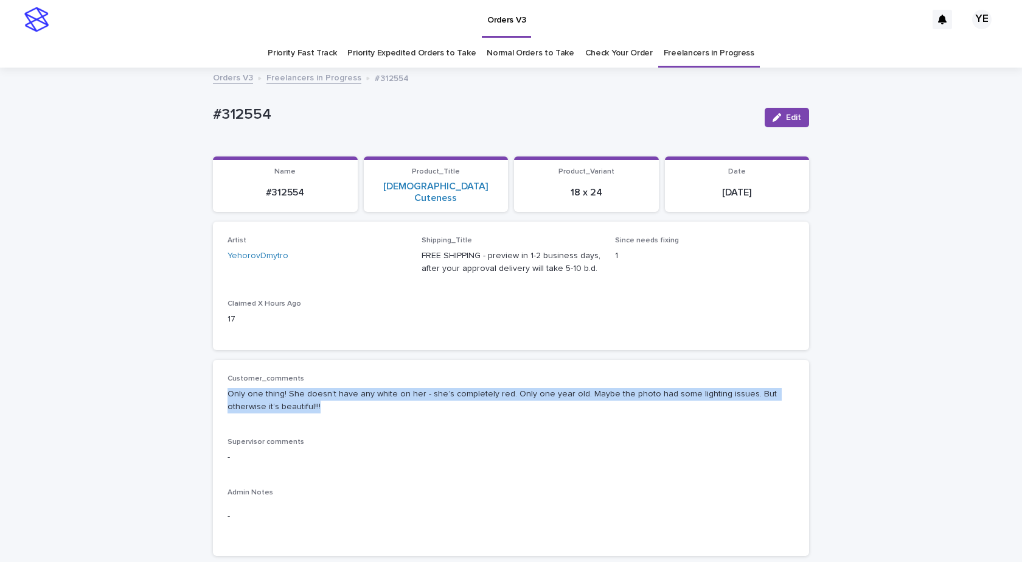
drag, startPoint x: 280, startPoint y: 394, endPoint x: 186, endPoint y: 382, distance: 95.1
copy p "Only one thing! She doesn’t have any white on her - she’s completely red. Only …"
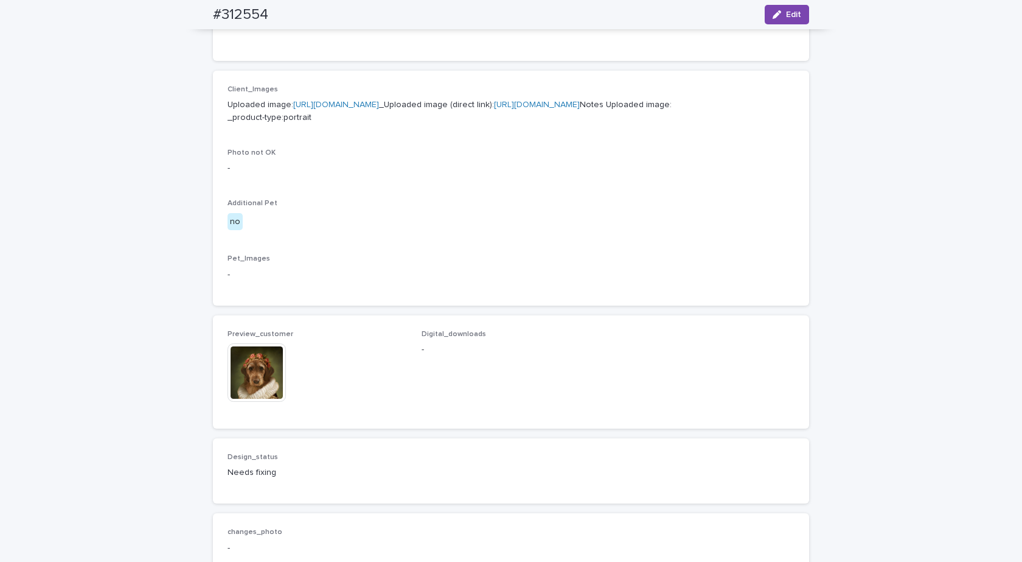
scroll to position [608, 0]
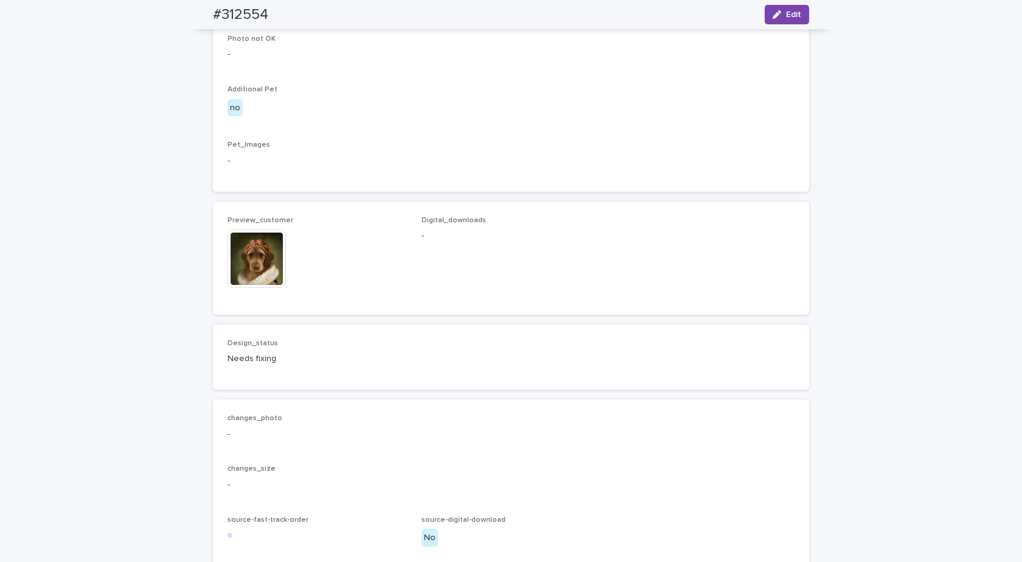
click at [253, 288] on img at bounding box center [257, 258] width 58 height 58
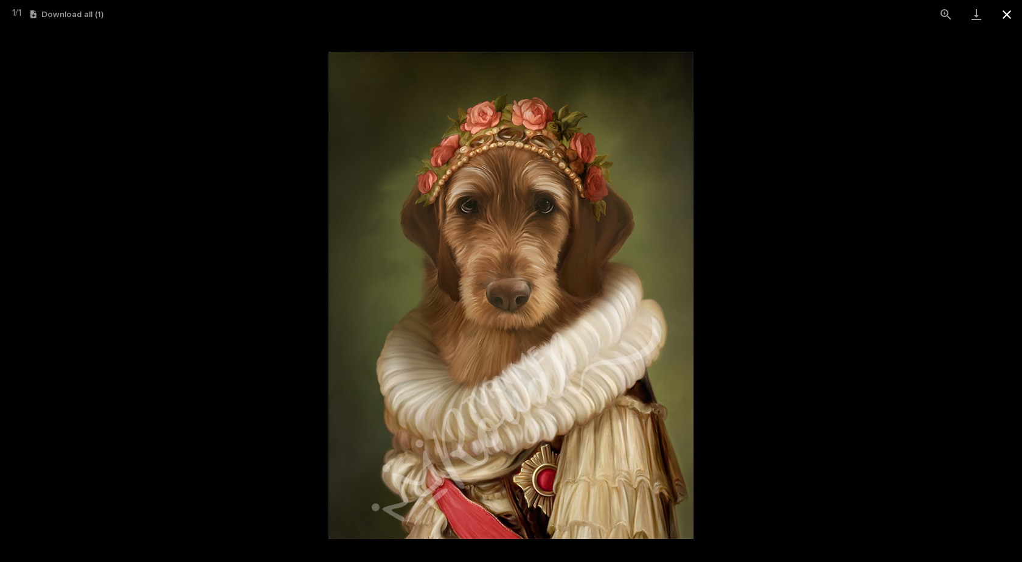
click at [1009, 16] on button "Close gallery" at bounding box center [1007, 14] width 30 height 29
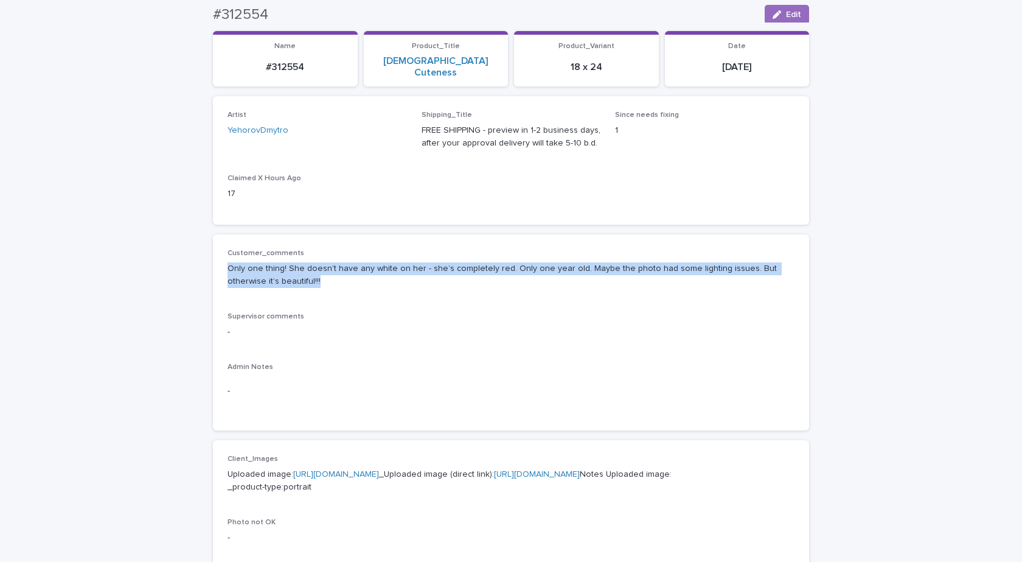
scroll to position [0, 0]
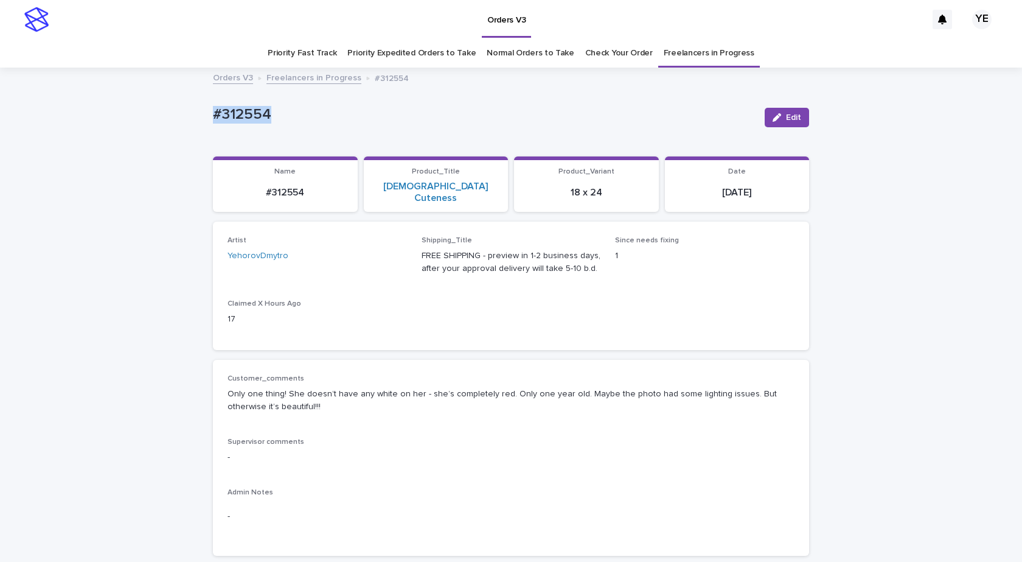
drag, startPoint x: 268, startPoint y: 108, endPoint x: 124, endPoint y: 124, distance: 145.7
copy p "#312554"
click at [774, 123] on button "Edit" at bounding box center [787, 117] width 44 height 19
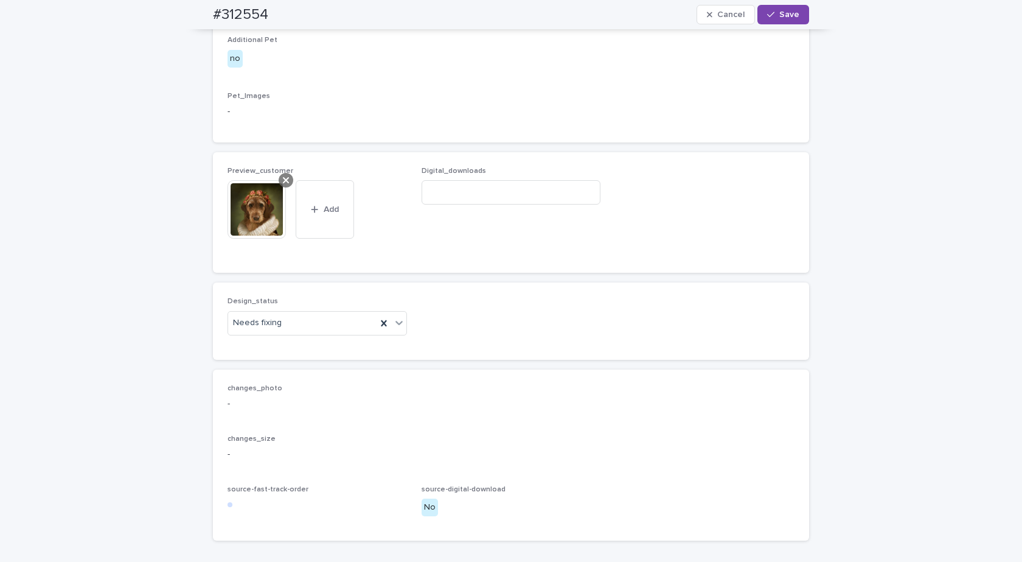
click at [283, 183] on icon at bounding box center [286, 180] width 6 height 6
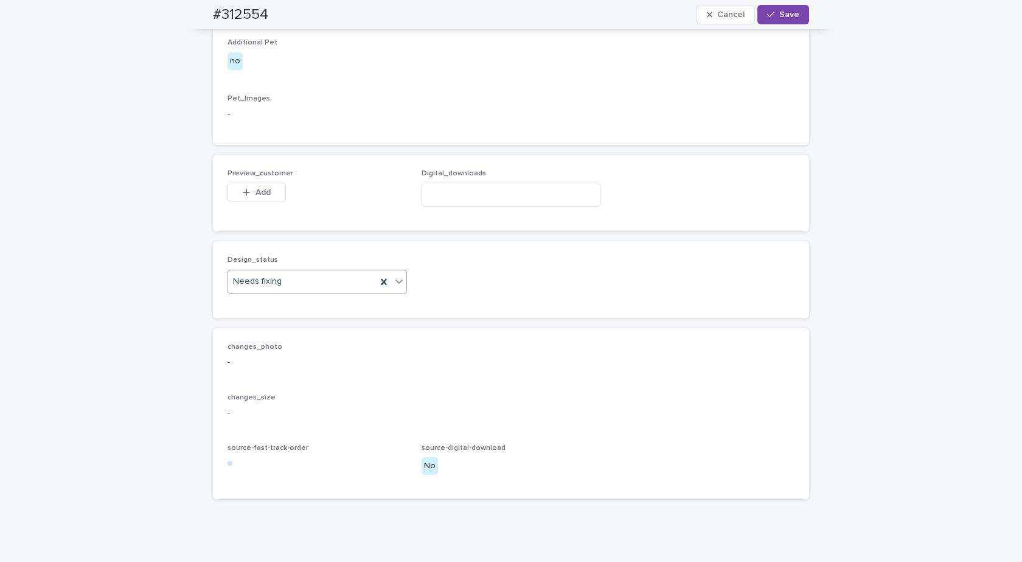
scroll to position [647, 0]
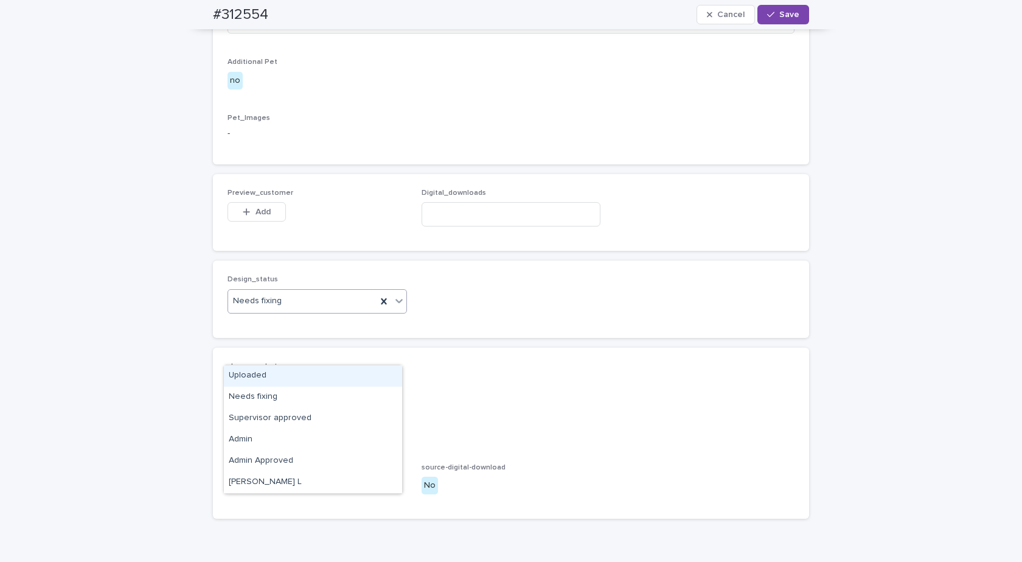
click at [285, 313] on div "Needs fixing" at bounding box center [317, 301] width 179 height 24
click at [245, 375] on div "Uploaded" at bounding box center [313, 375] width 178 height 21
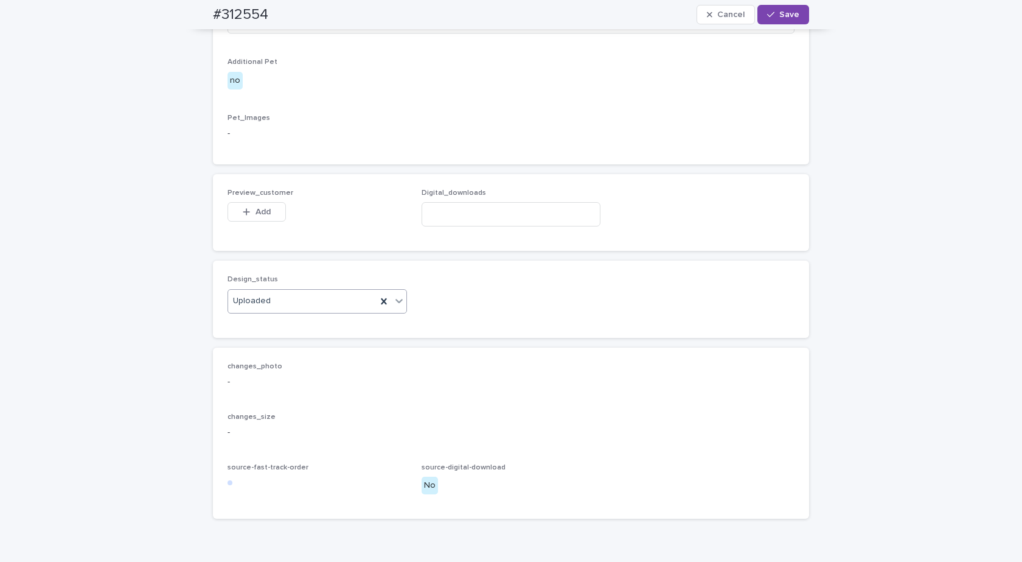
click at [259, 216] on span "Add" at bounding box center [263, 211] width 15 height 9
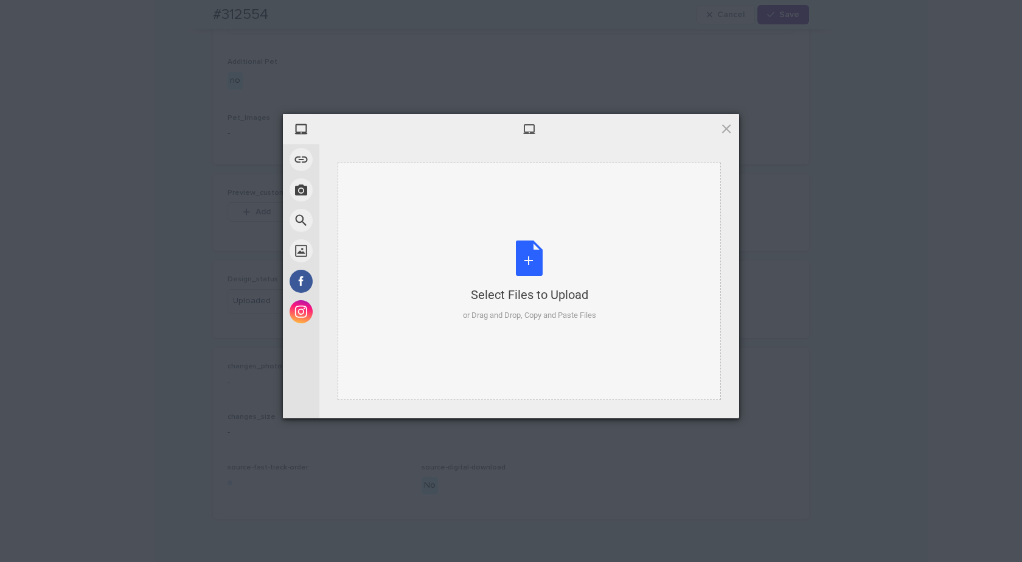
click at [520, 258] on div "Select Files to Upload or Drag and Drop, Copy and Paste Files" at bounding box center [529, 280] width 133 height 81
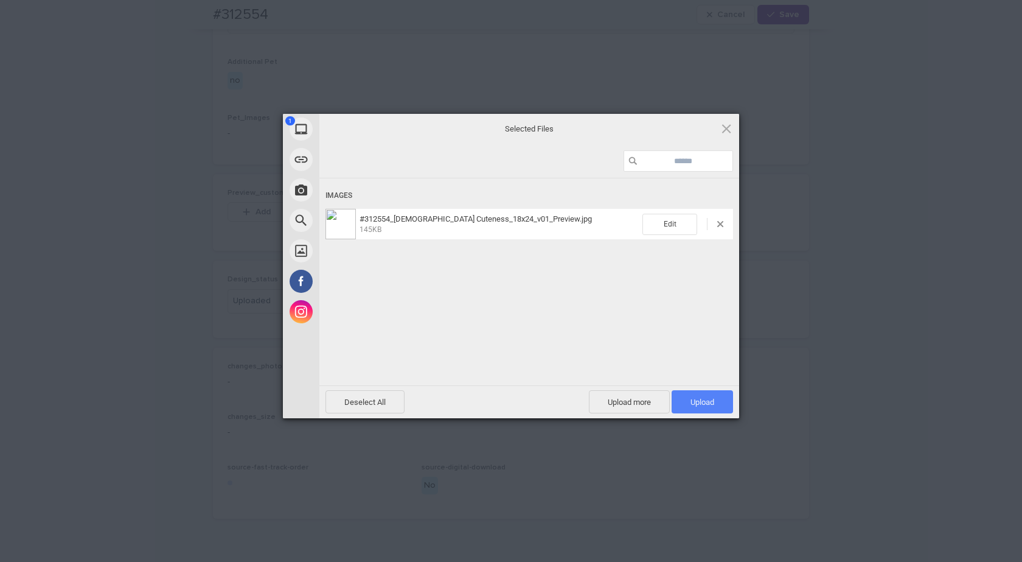
click at [704, 400] on span "Upload 1" at bounding box center [703, 401] width 24 height 9
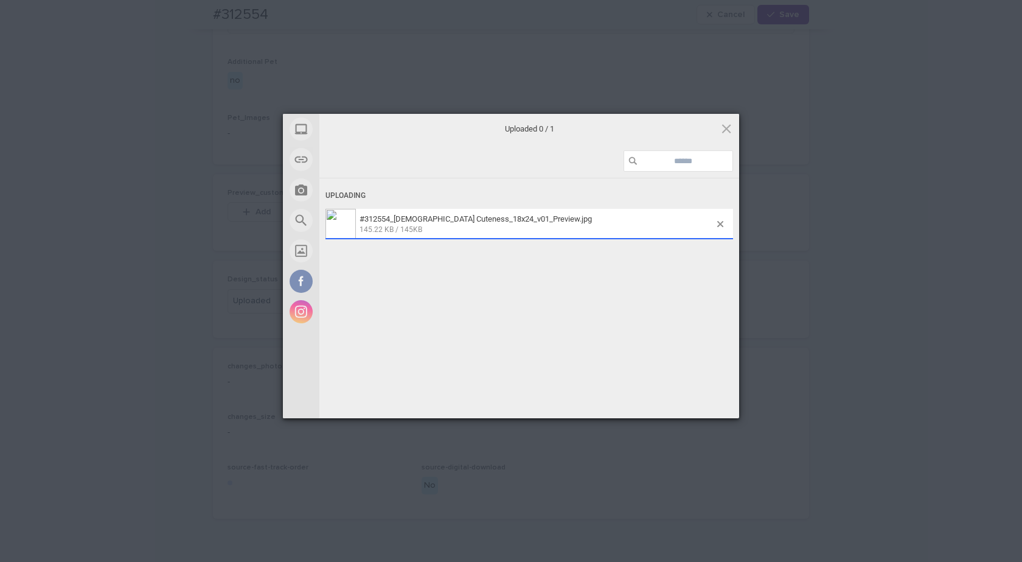
scroll to position [669, 0]
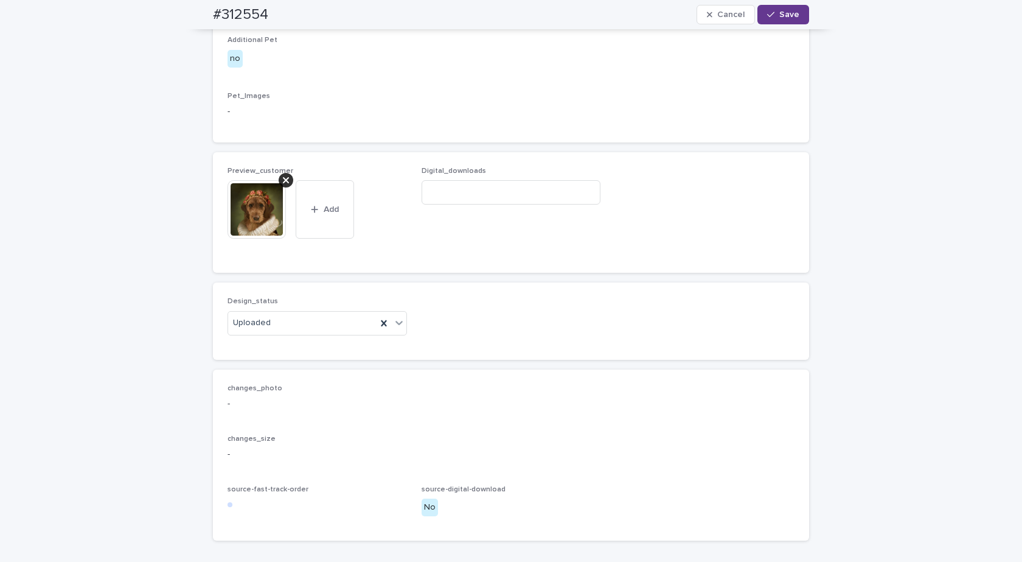
click at [779, 9] on button "Save" at bounding box center [784, 14] width 52 height 19
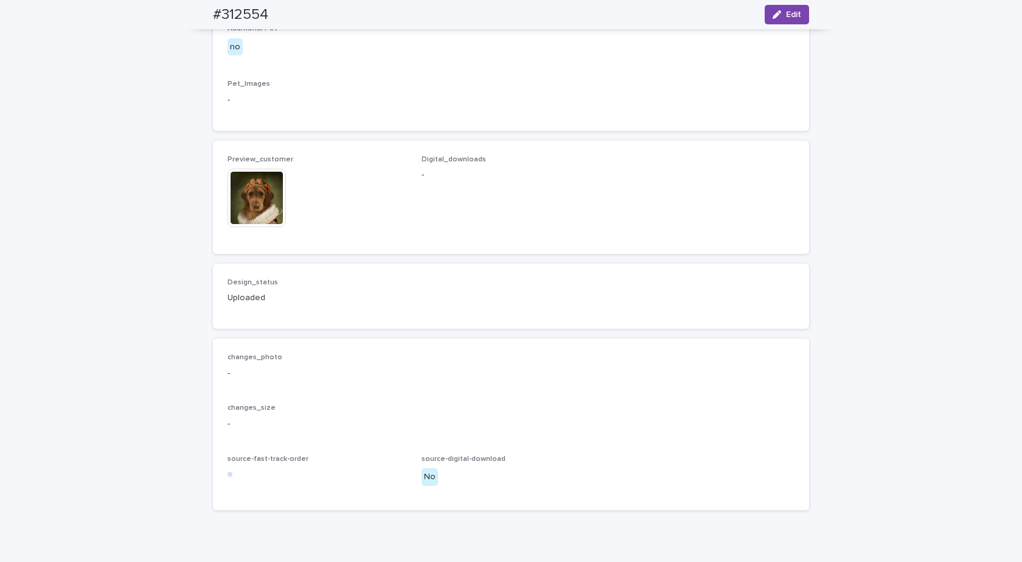
scroll to position [654, 0]
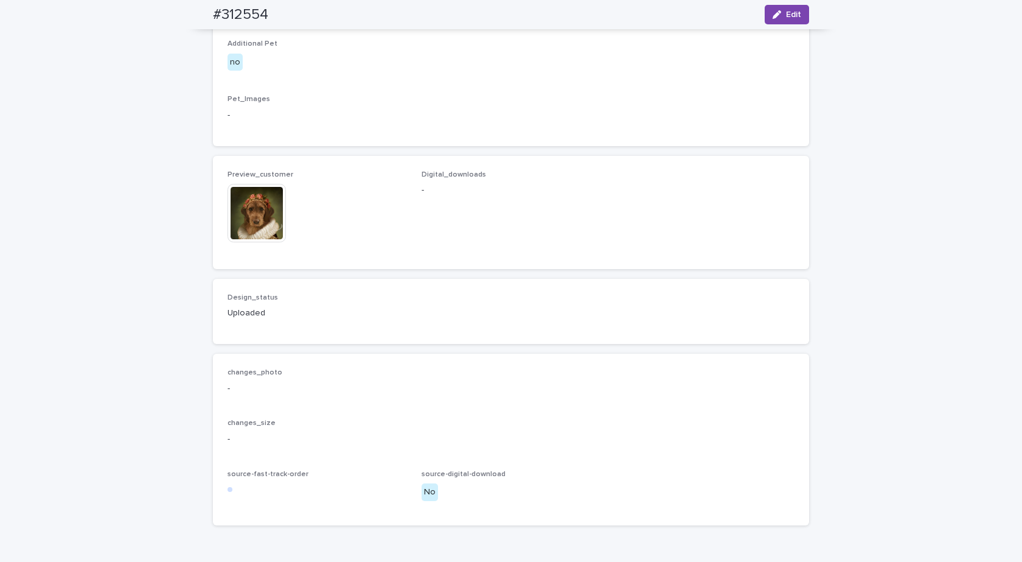
click at [251, 242] on img at bounding box center [257, 213] width 58 height 58
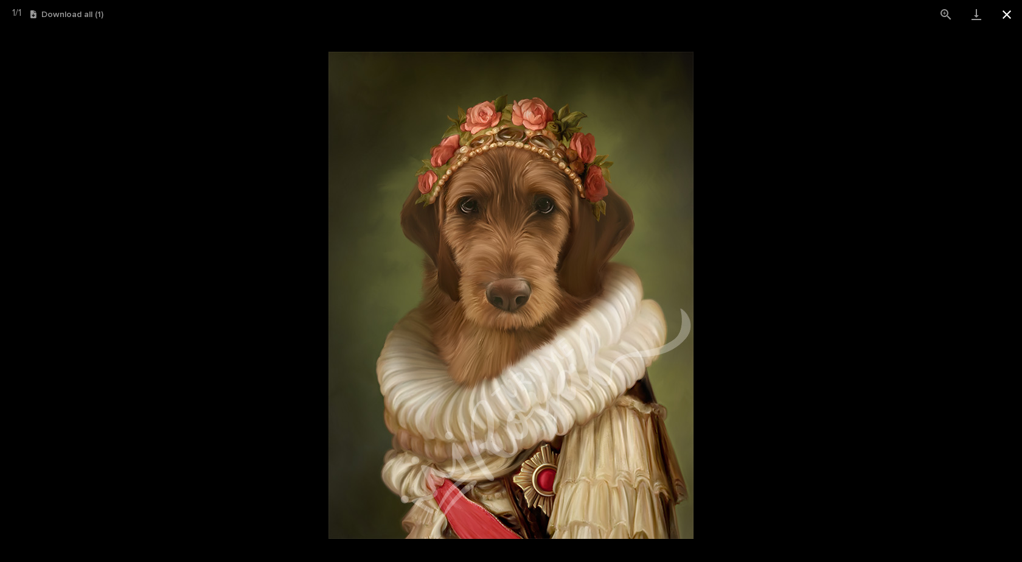
click at [1004, 10] on button "Close gallery" at bounding box center [1007, 14] width 30 height 29
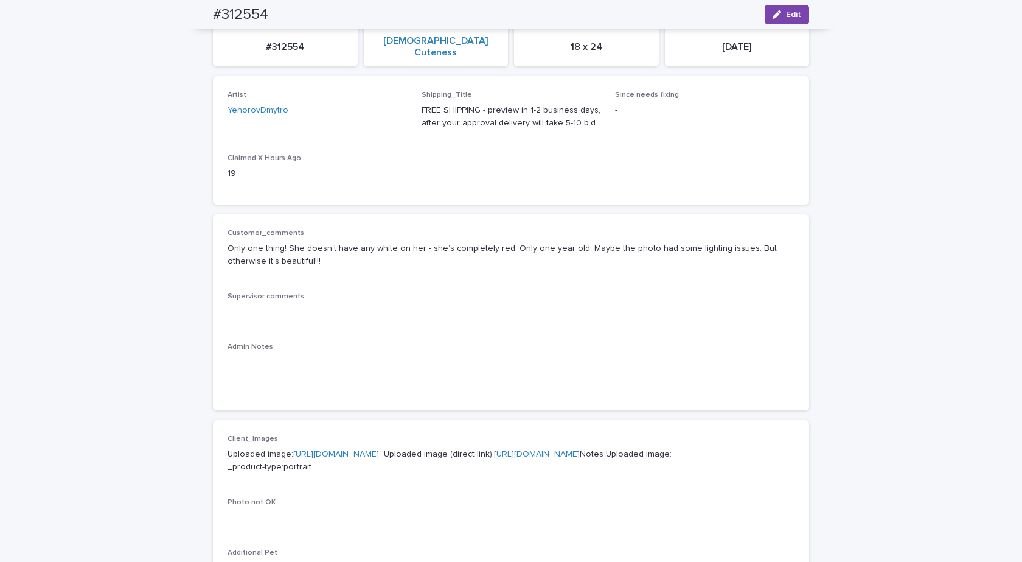
scroll to position [0, 0]
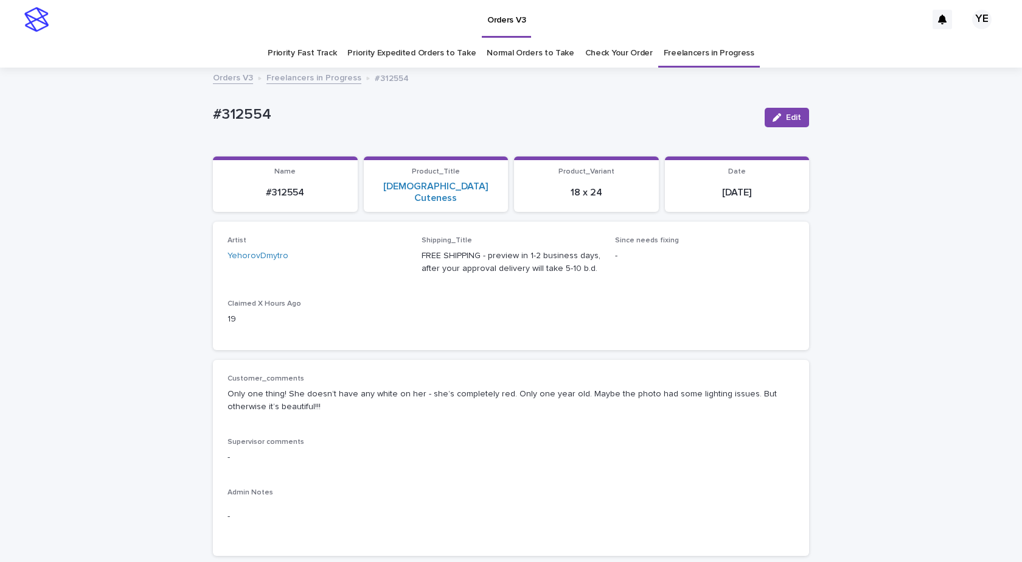
click at [296, 77] on link "Freelancers in Progress" at bounding box center [314, 77] width 95 height 14
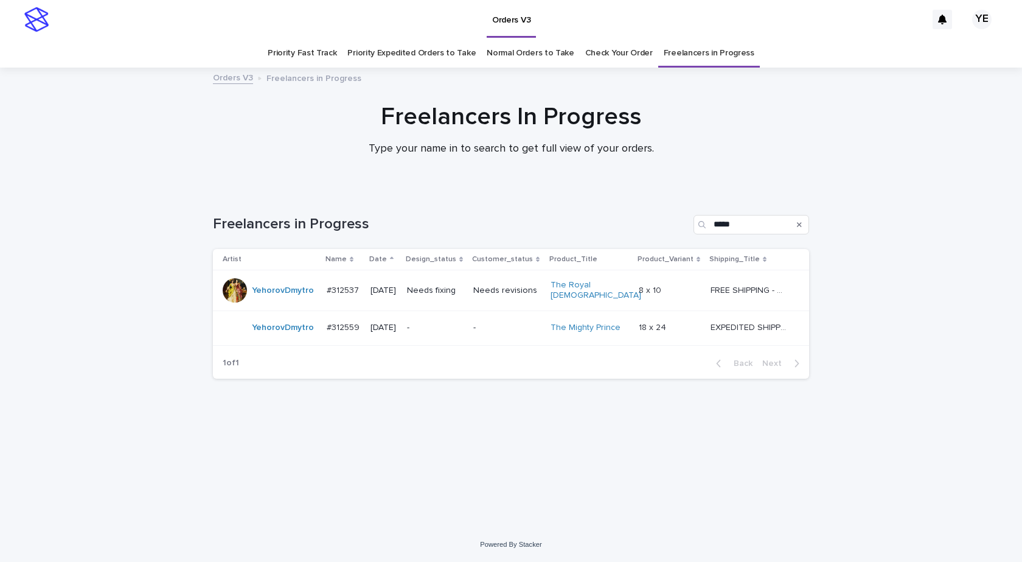
click at [129, 26] on div "Orders V3" at bounding box center [491, 19] width 872 height 39
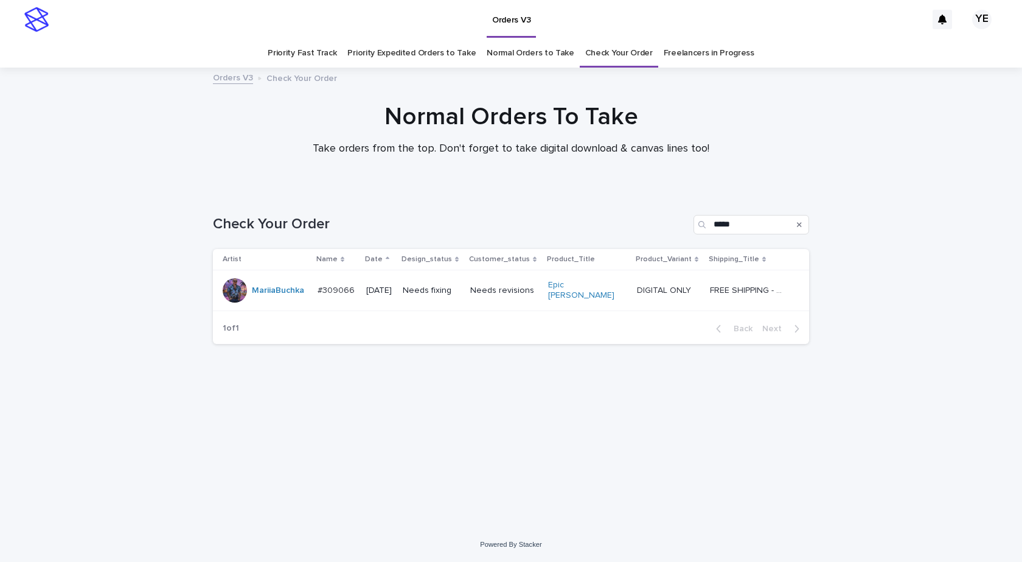
click at [236, 291] on div at bounding box center [235, 290] width 24 height 24
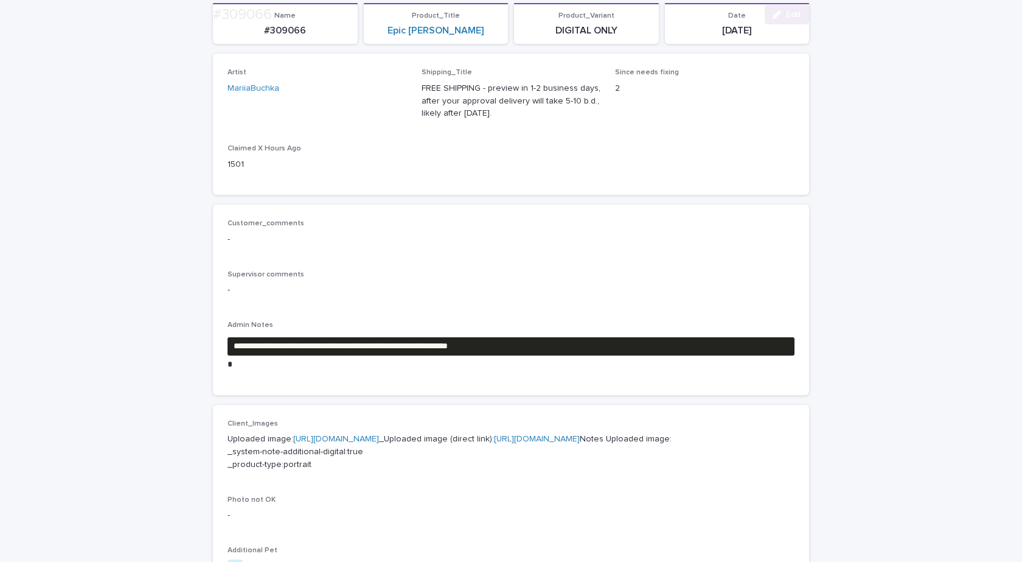
scroll to position [304, 0]
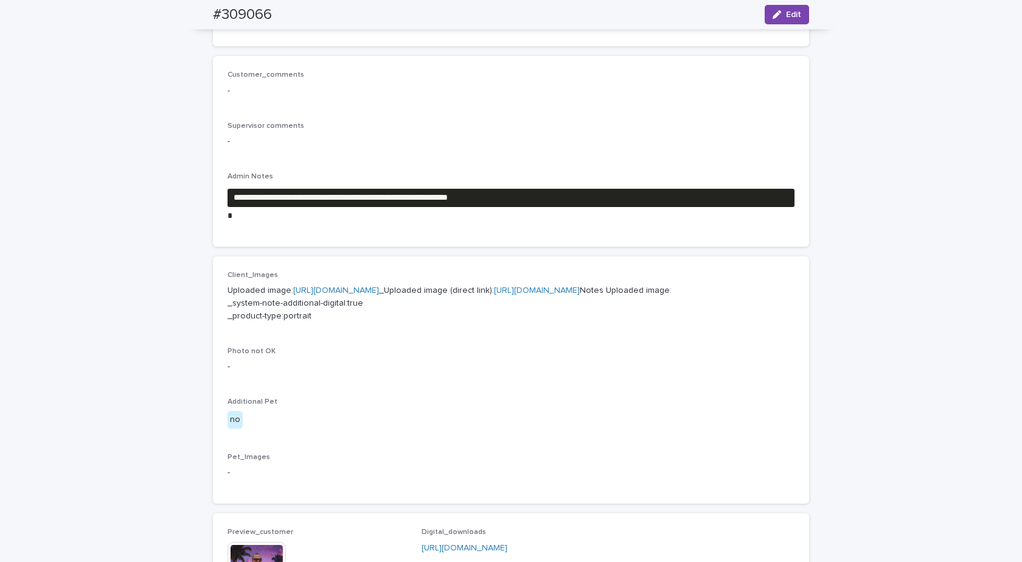
click at [465, 243] on div "**********" at bounding box center [511, 151] width 596 height 190
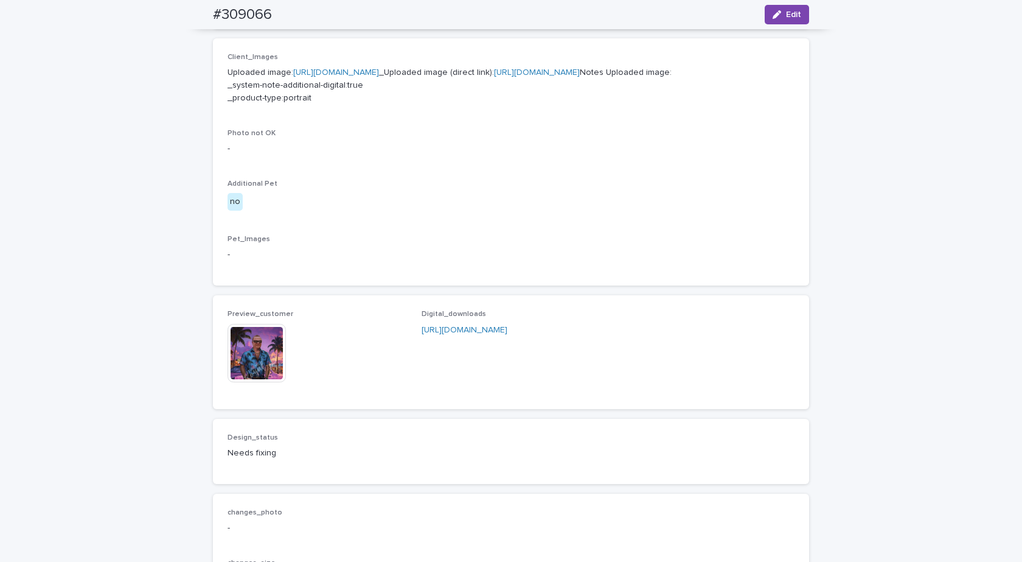
scroll to position [669, 0]
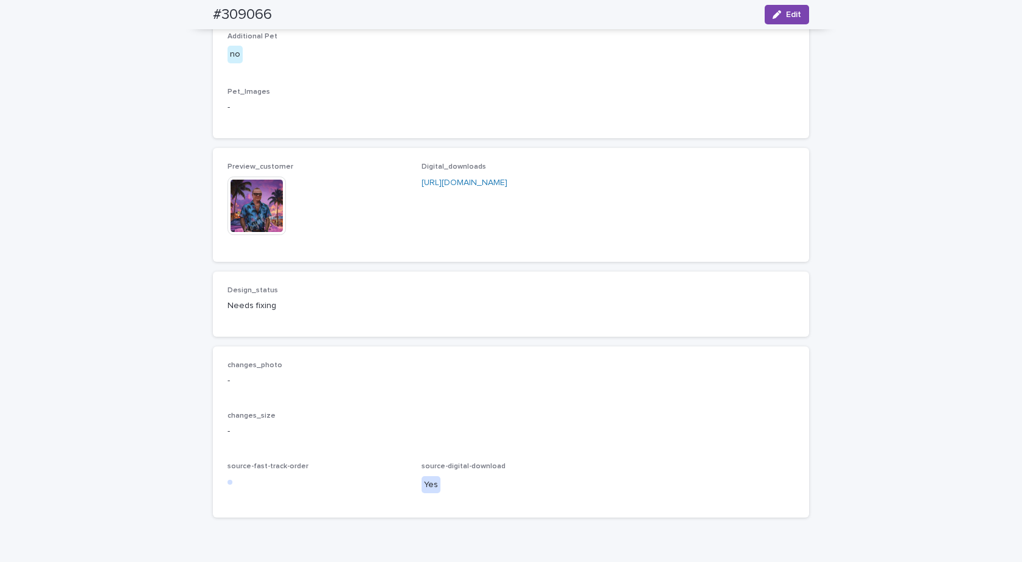
click at [231, 235] on img at bounding box center [257, 205] width 58 height 58
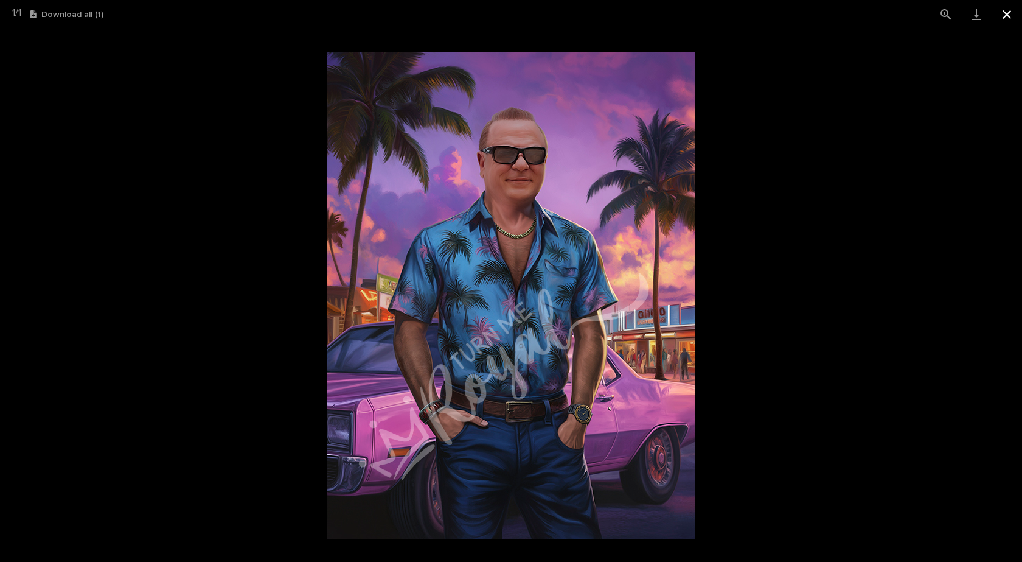
click at [1007, 15] on button "Close gallery" at bounding box center [1007, 14] width 30 height 29
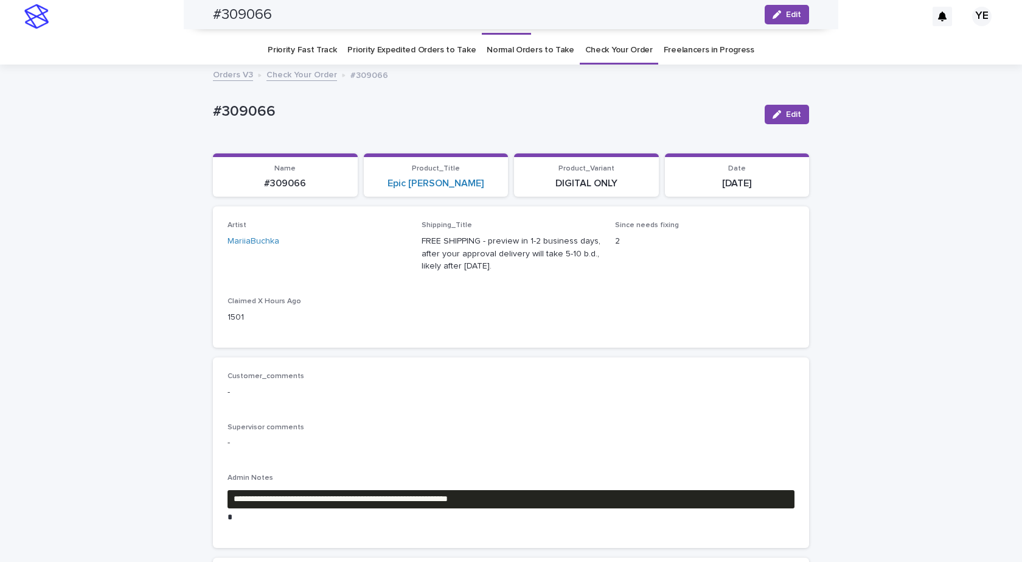
scroll to position [0, 0]
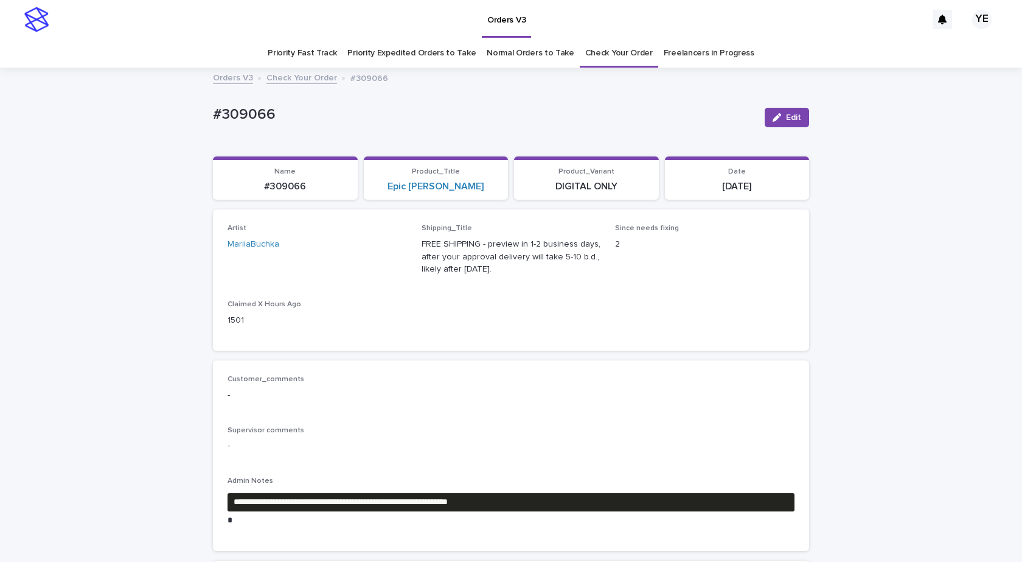
click at [305, 80] on link "Check Your Order" at bounding box center [302, 77] width 71 height 14
